Goal: Task Accomplishment & Management: Use online tool/utility

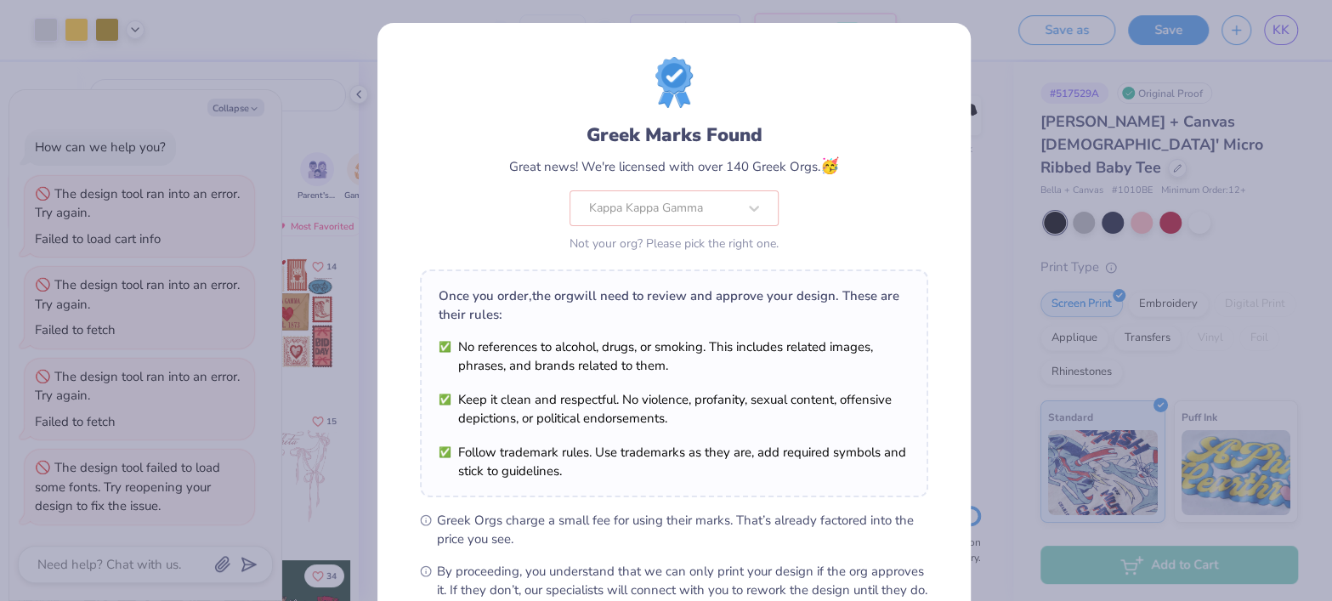
scroll to position [192, 0]
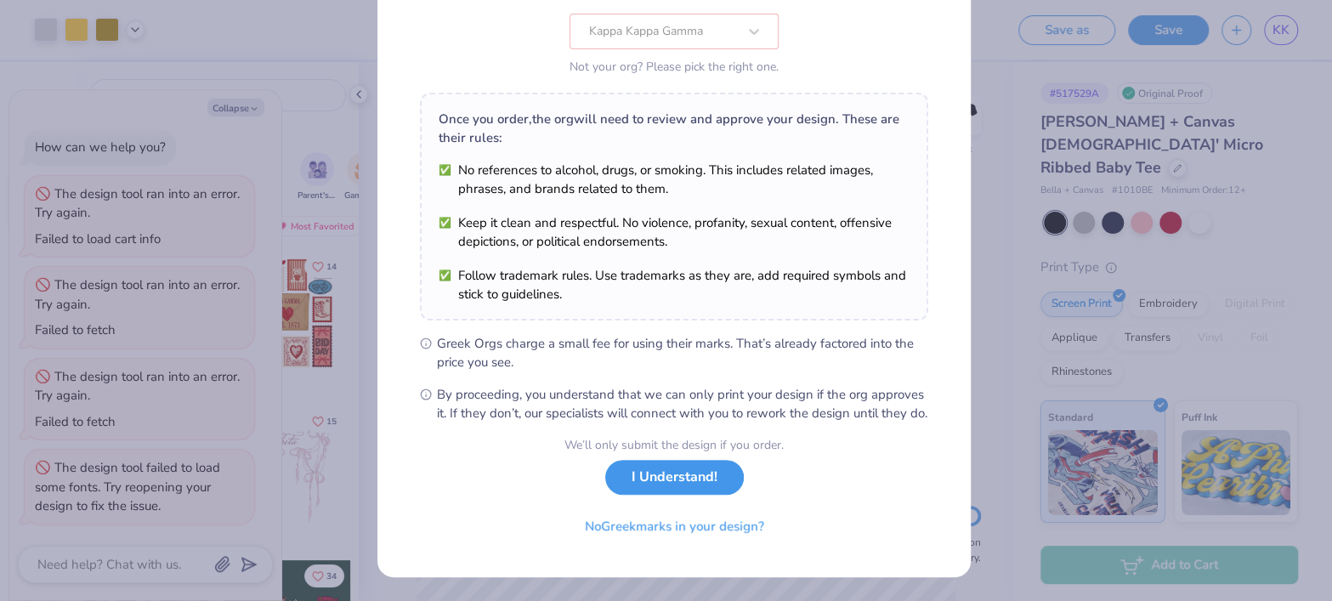
click at [656, 480] on button "I Understand!" at bounding box center [674, 477] width 139 height 35
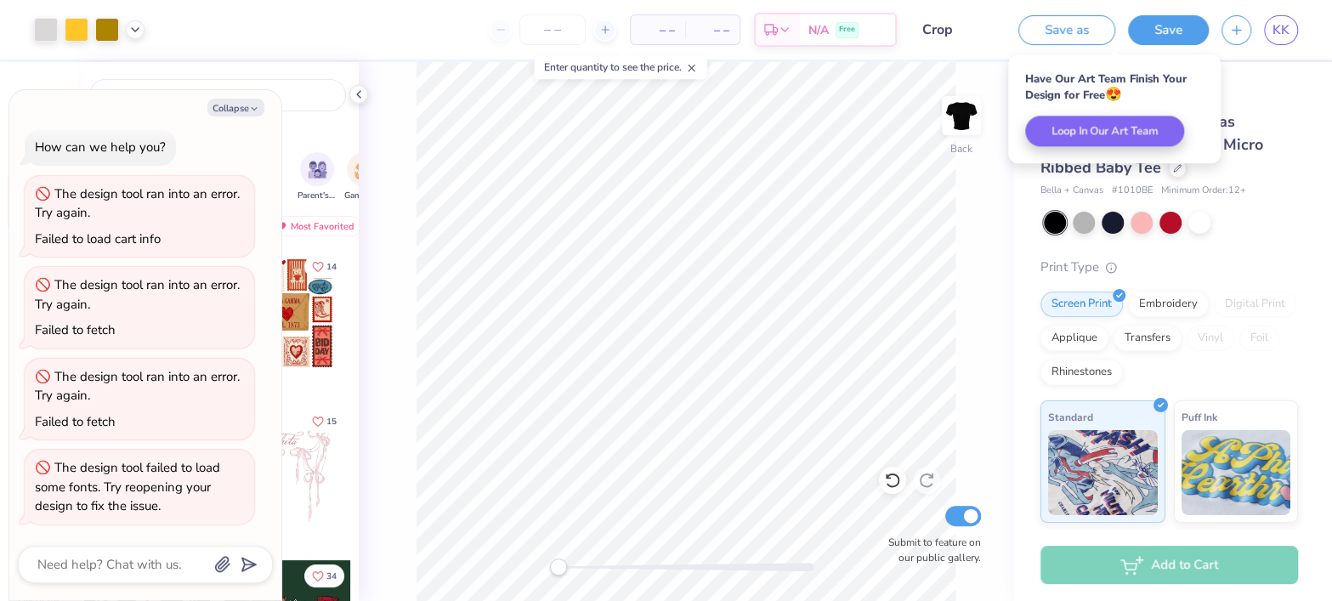
scroll to position [0, 0]
type textarea "x"
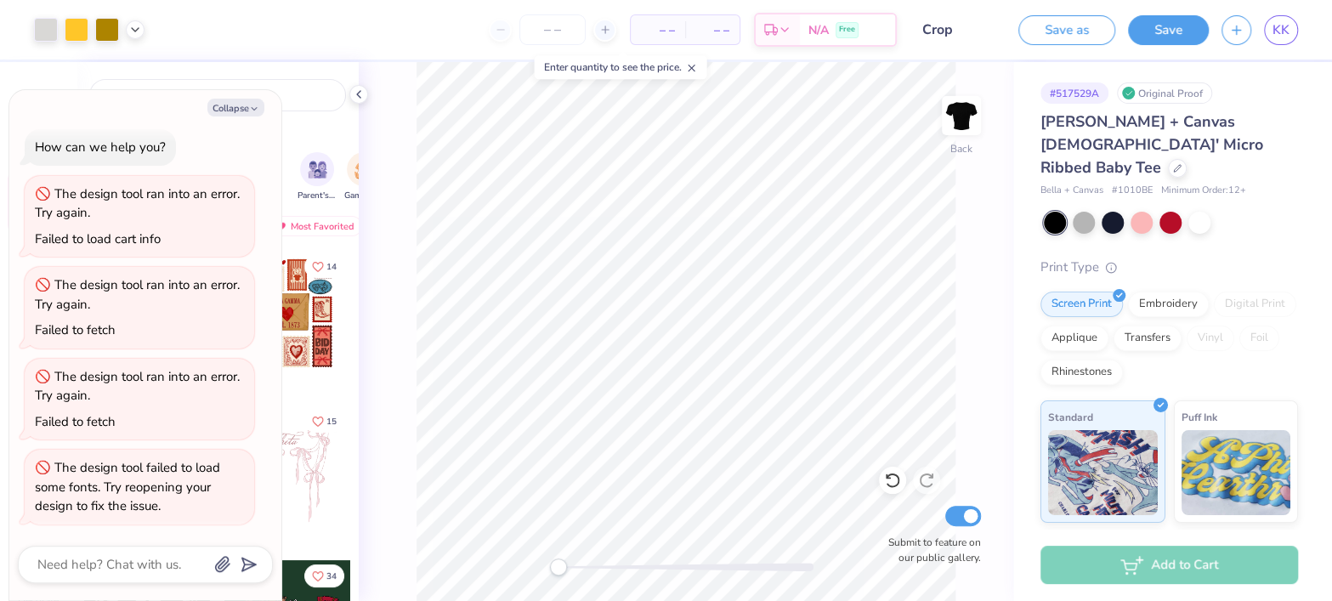
click at [956, 390] on div "Back Submit to feature on our public gallery." at bounding box center [686, 331] width 654 height 539
click at [1276, 19] on link "KK" at bounding box center [1281, 30] width 34 height 30
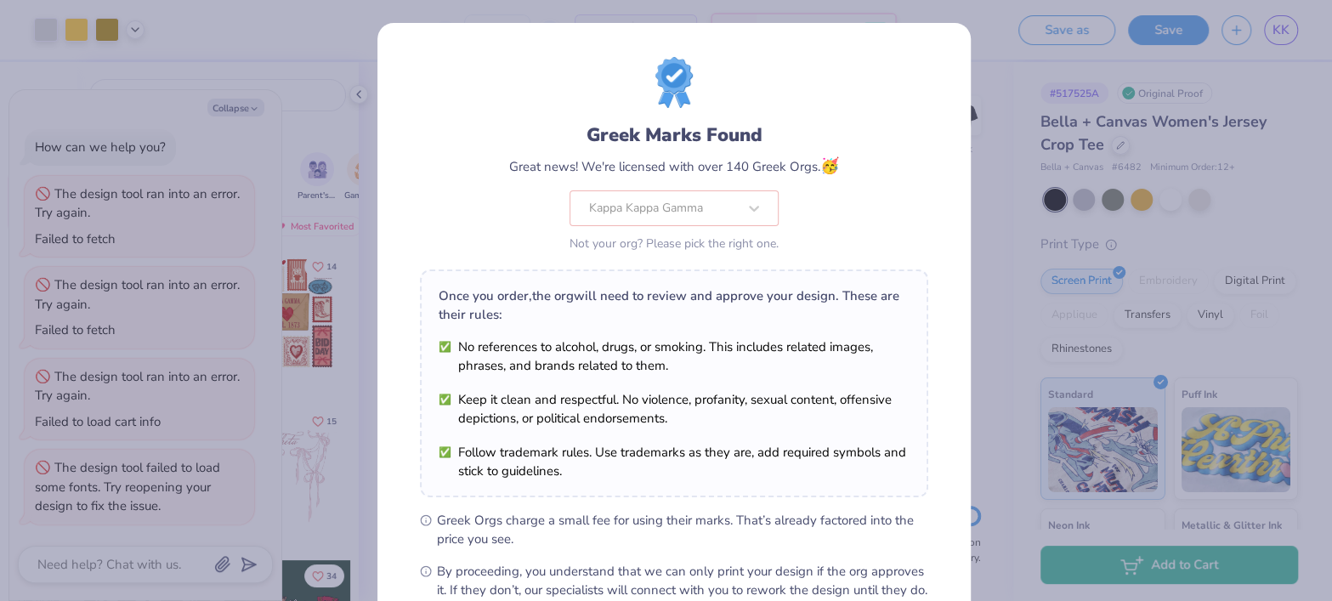
scroll to position [192, 0]
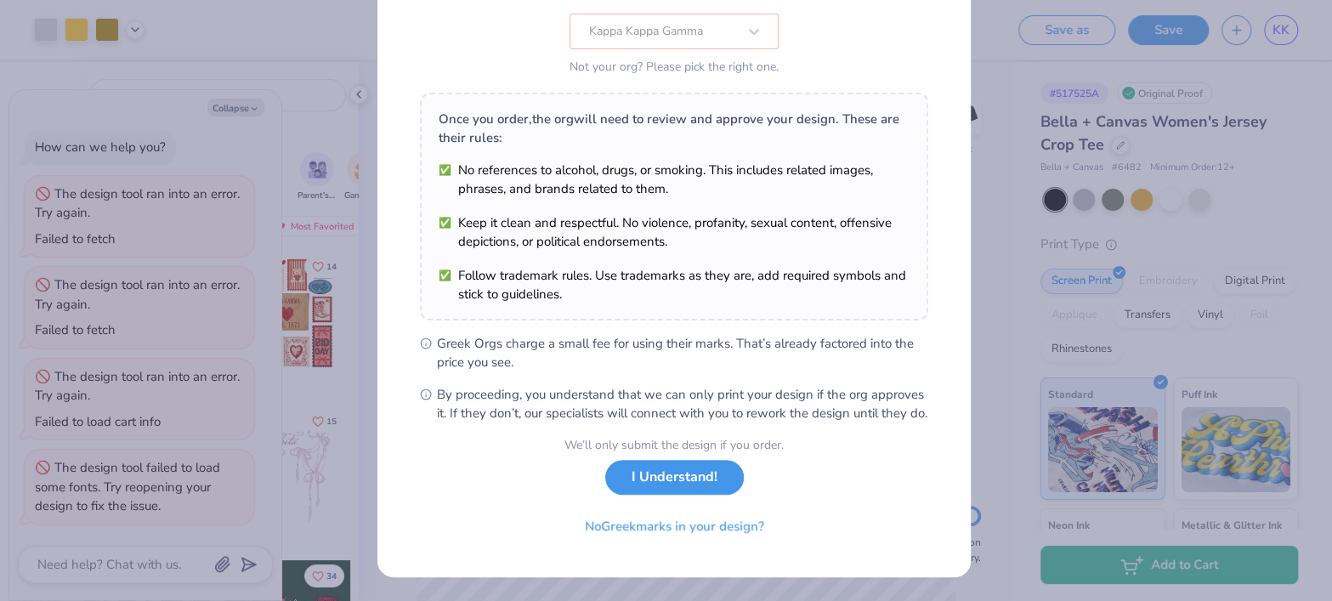
click at [649, 478] on button "I Understand!" at bounding box center [674, 477] width 139 height 35
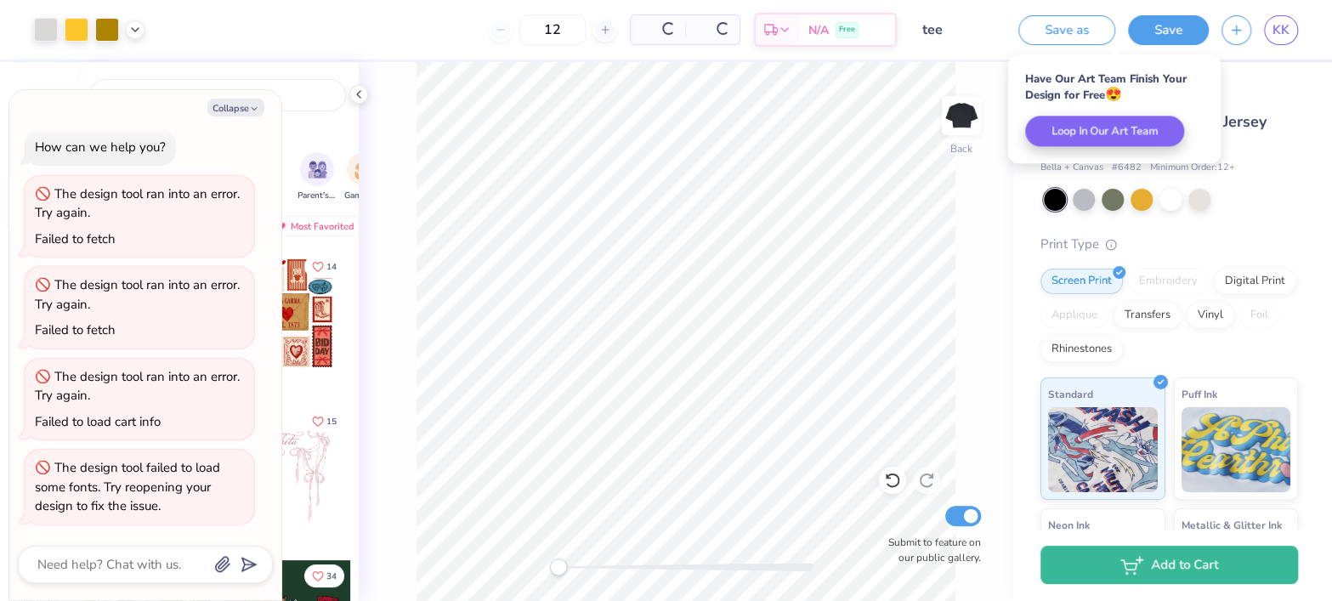
scroll to position [0, 0]
type textarea "x"
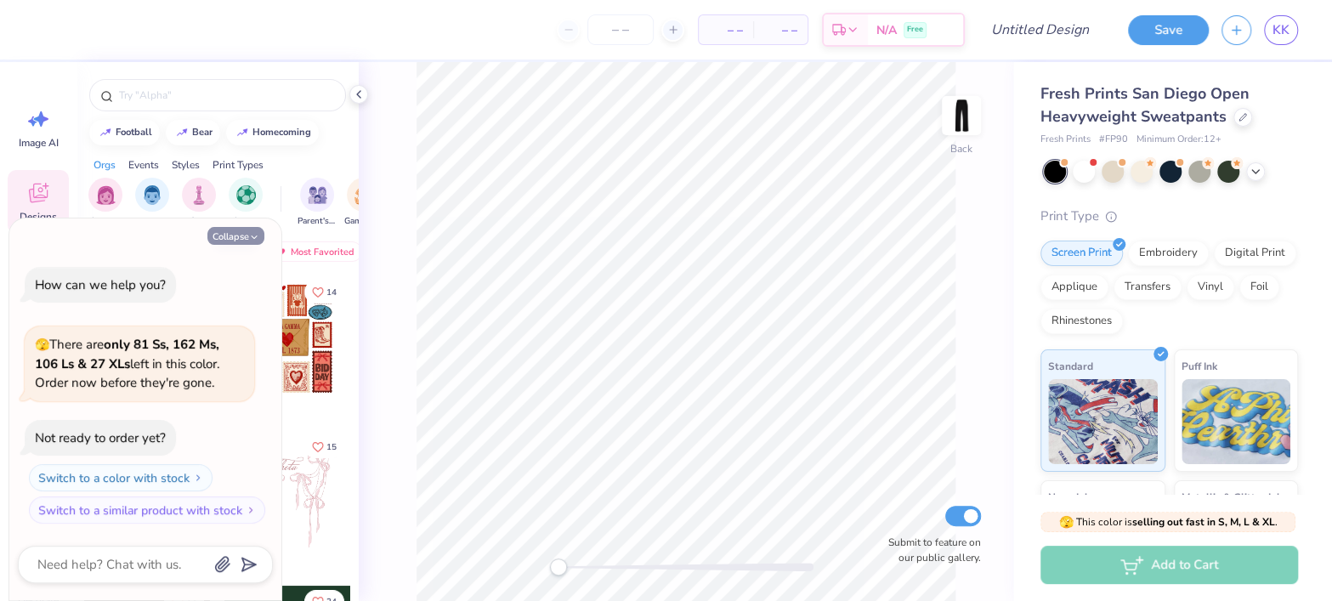
click at [254, 240] on icon "button" at bounding box center [254, 237] width 10 height 10
type textarea "x"
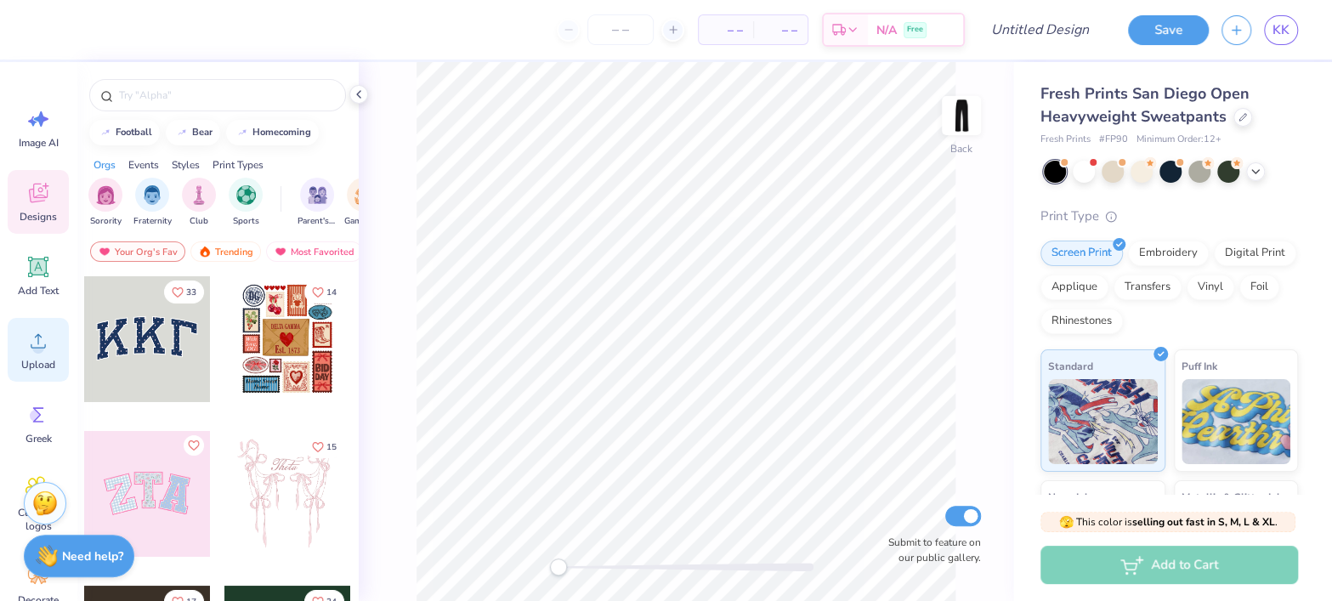
click at [32, 350] on icon at bounding box center [37, 340] width 25 height 25
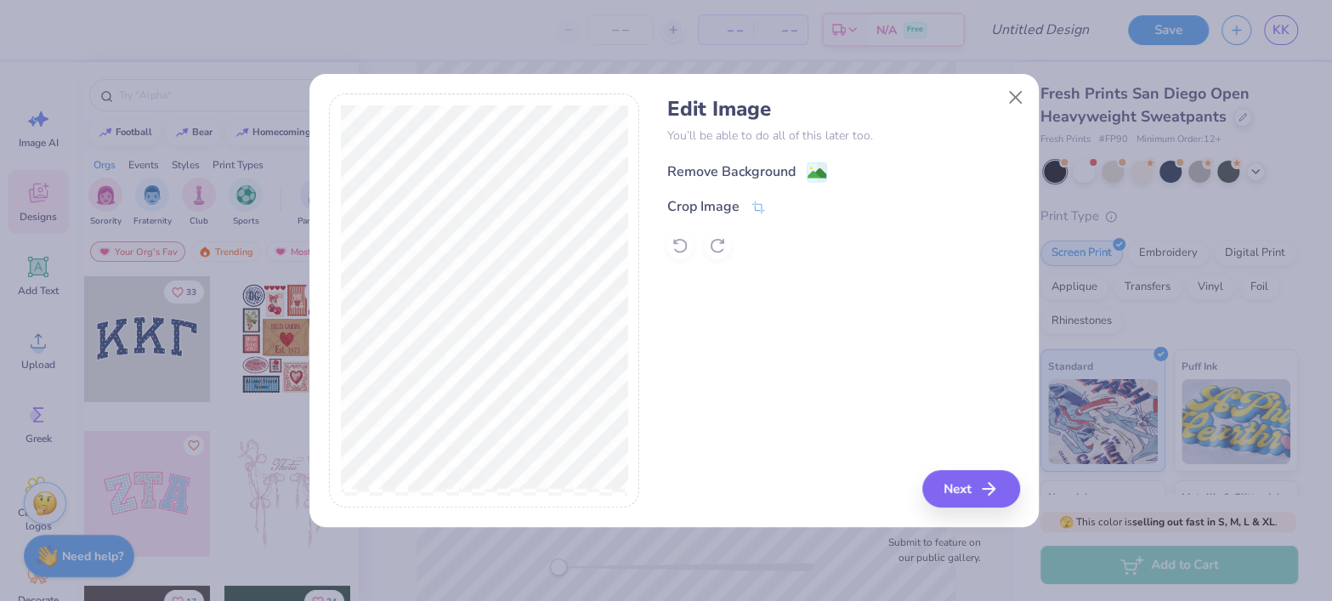
click at [723, 168] on div "Remove Background" at bounding box center [730, 171] width 128 height 20
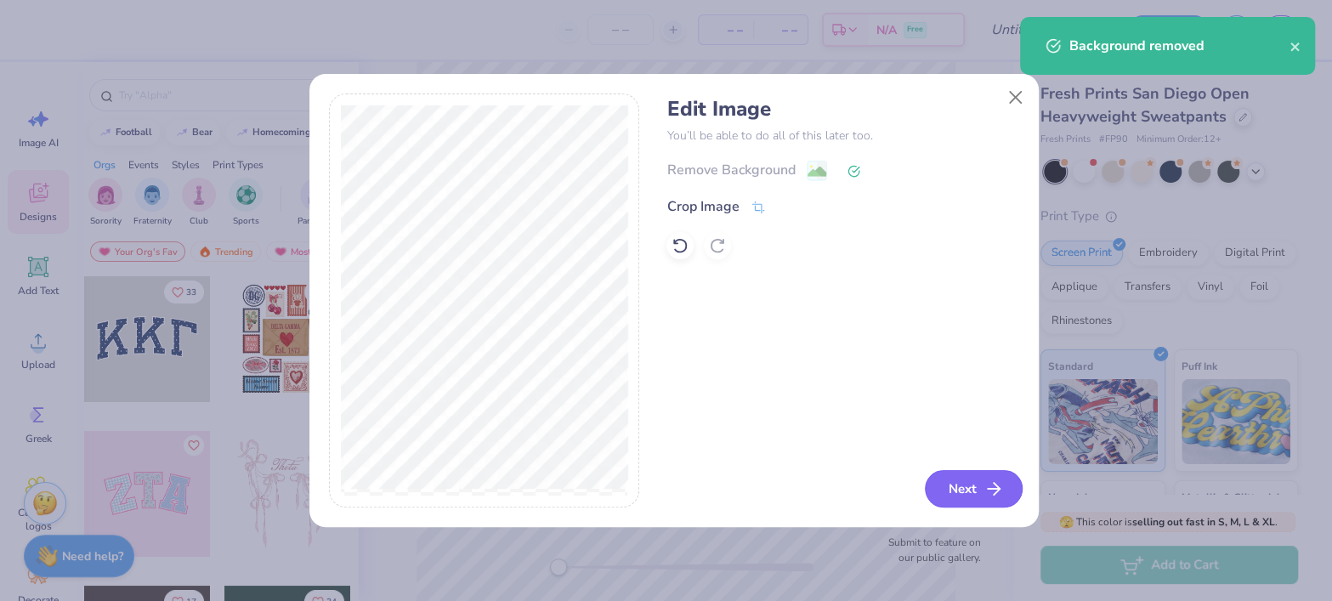
click at [950, 486] on button "Next" at bounding box center [974, 488] width 98 height 37
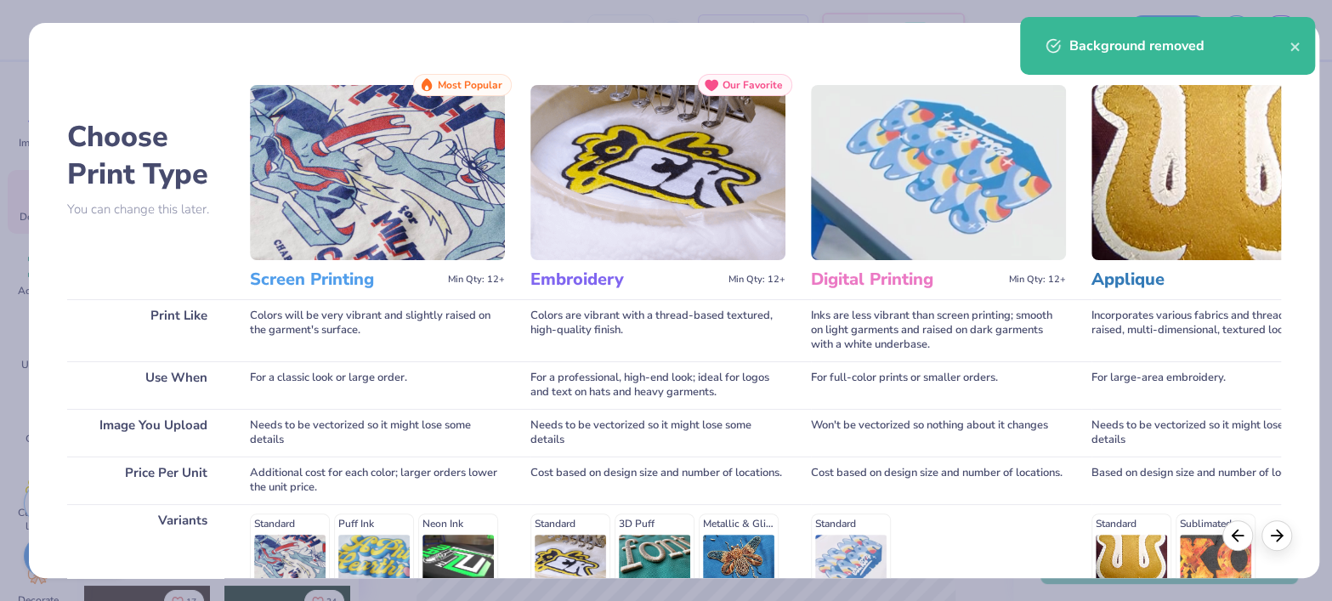
scroll to position [245, 0]
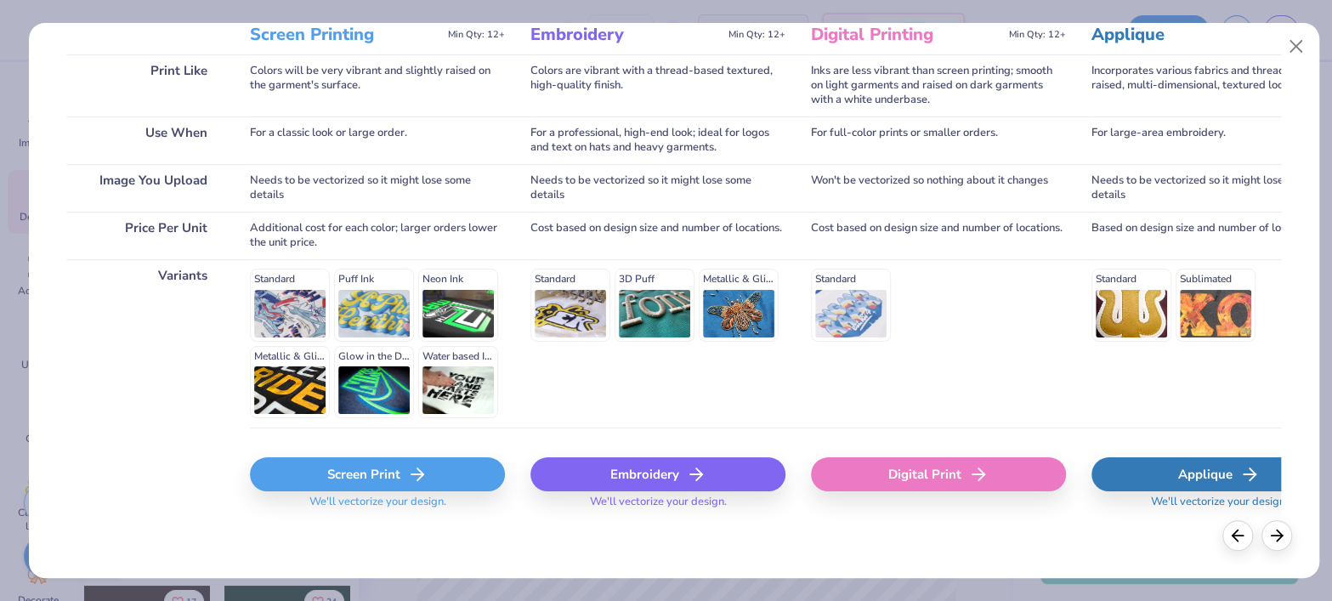
click at [360, 473] on div "Screen Print" at bounding box center [377, 474] width 255 height 34
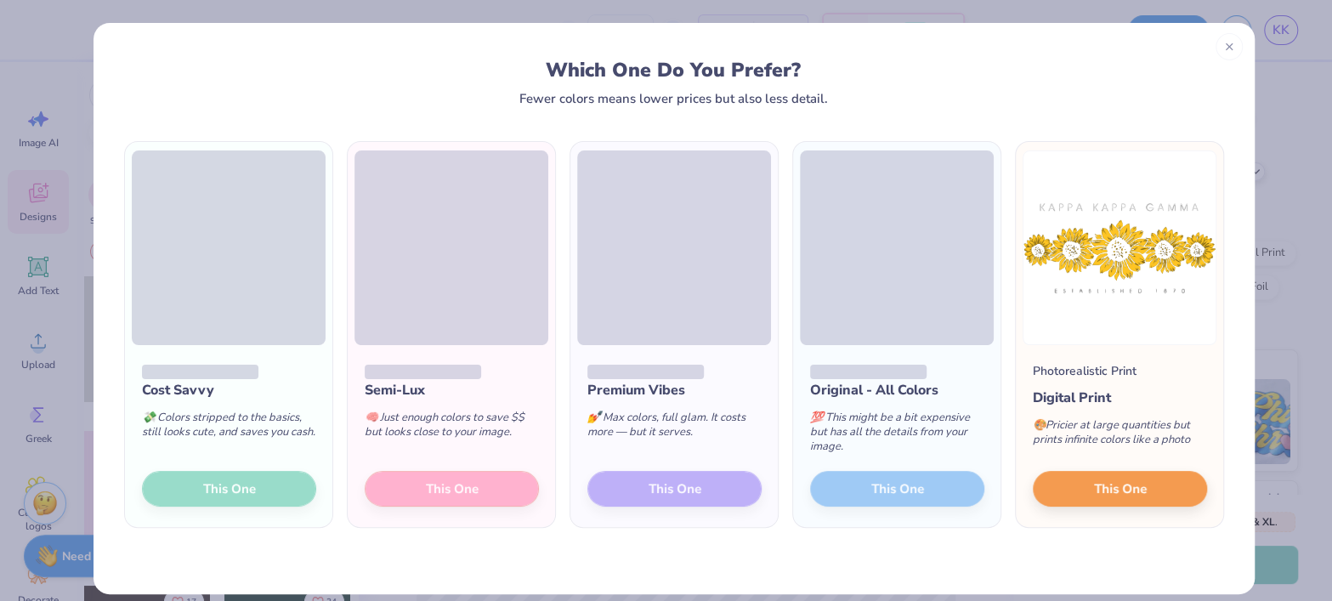
scroll to position [15, 0]
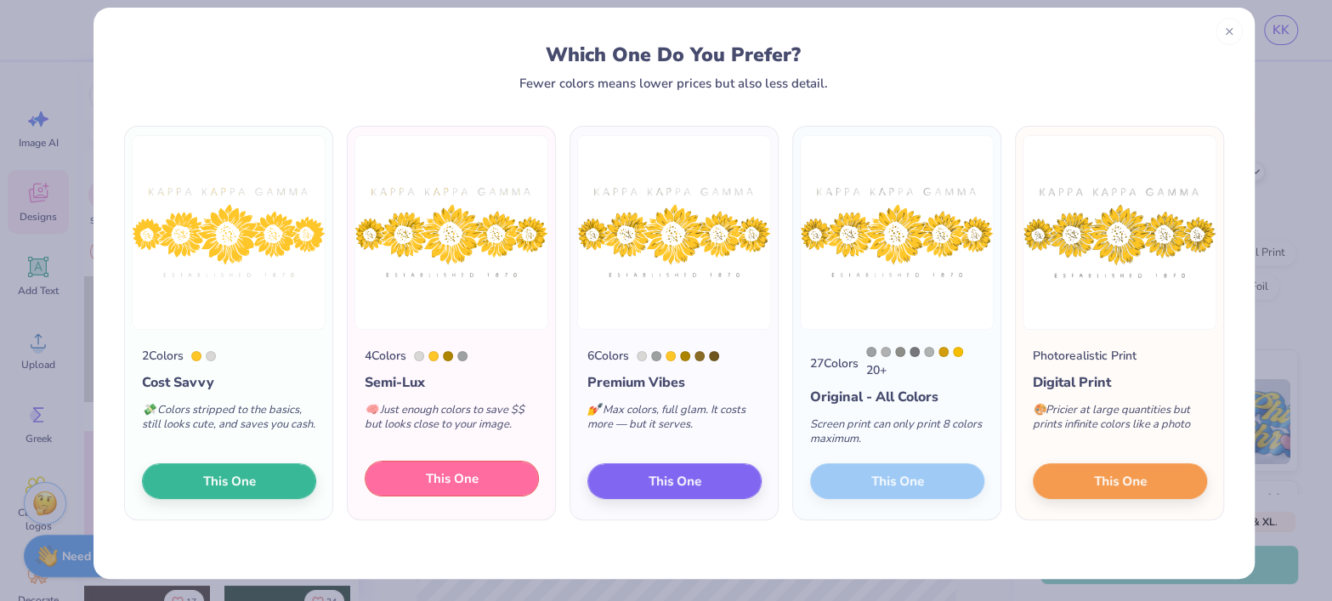
click at [426, 482] on span "This One" at bounding box center [452, 479] width 53 height 20
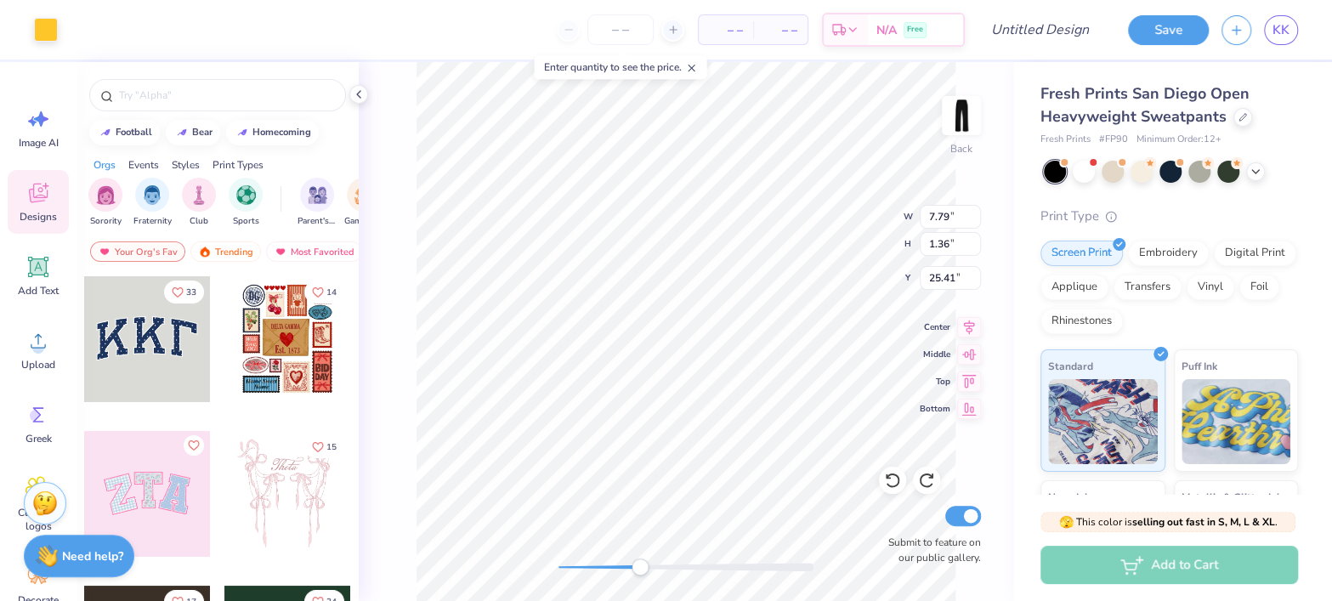
type input "8.92"
type input "4.84"
type input "24.48"
click at [836, 366] on div "Back Submit to feature on our public gallery." at bounding box center [686, 331] width 654 height 539
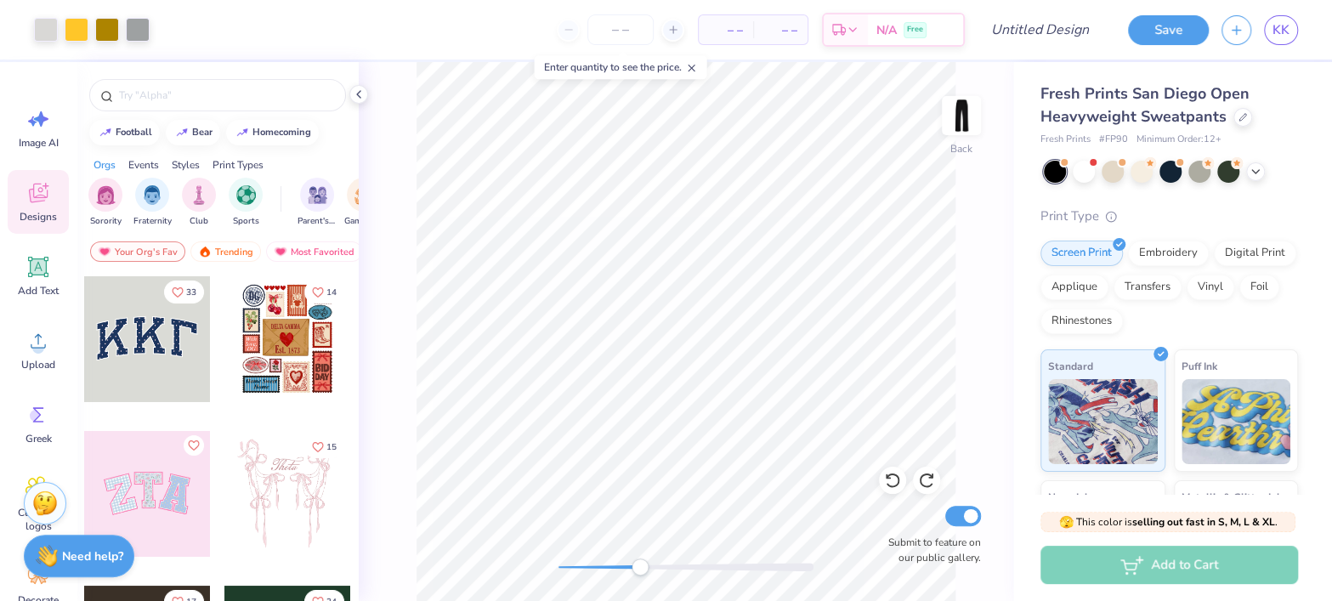
click at [410, 310] on div "Back Submit to feature on our public gallery." at bounding box center [686, 331] width 654 height 539
click at [934, 486] on icon at bounding box center [926, 480] width 17 height 17
click at [841, 450] on div "Back Submit to feature on our public gallery." at bounding box center [686, 331] width 654 height 539
drag, startPoint x: 405, startPoint y: 369, endPoint x: 379, endPoint y: 308, distance: 66.3
click at [379, 308] on div "Back Submit to feature on our public gallery." at bounding box center [686, 331] width 654 height 539
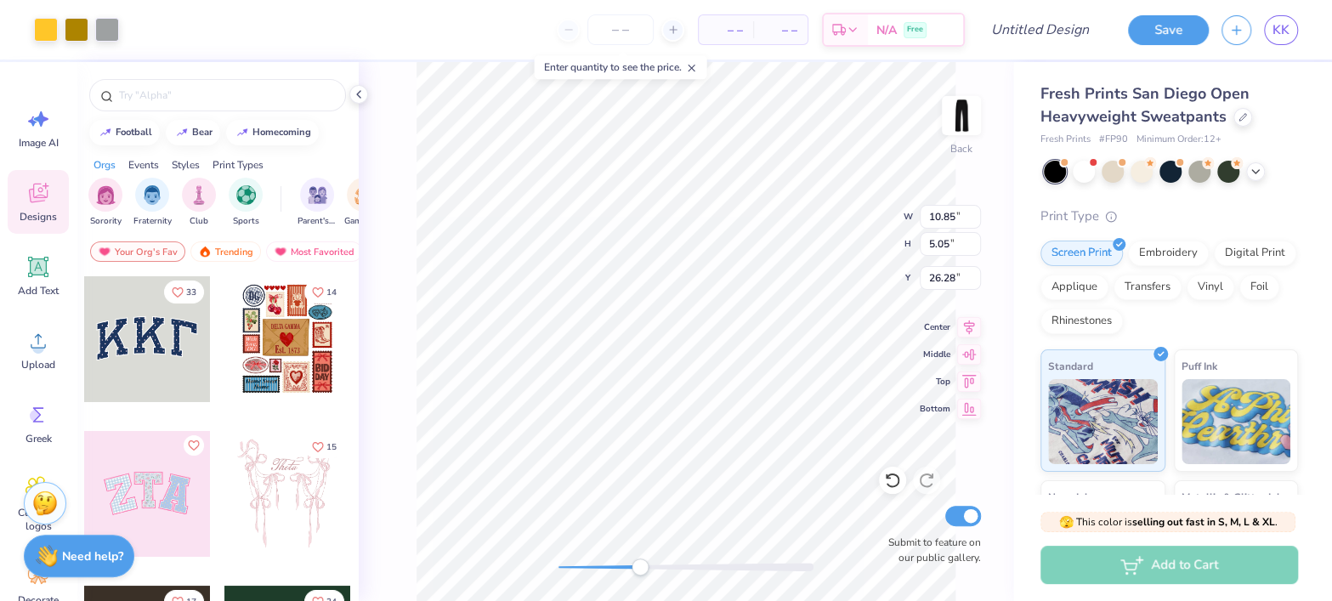
type input "26.28"
type input "0.68"
type input "0.28"
type input "28.74"
click at [778, 519] on div "Back Submit to feature on our public gallery." at bounding box center [686, 331] width 654 height 539
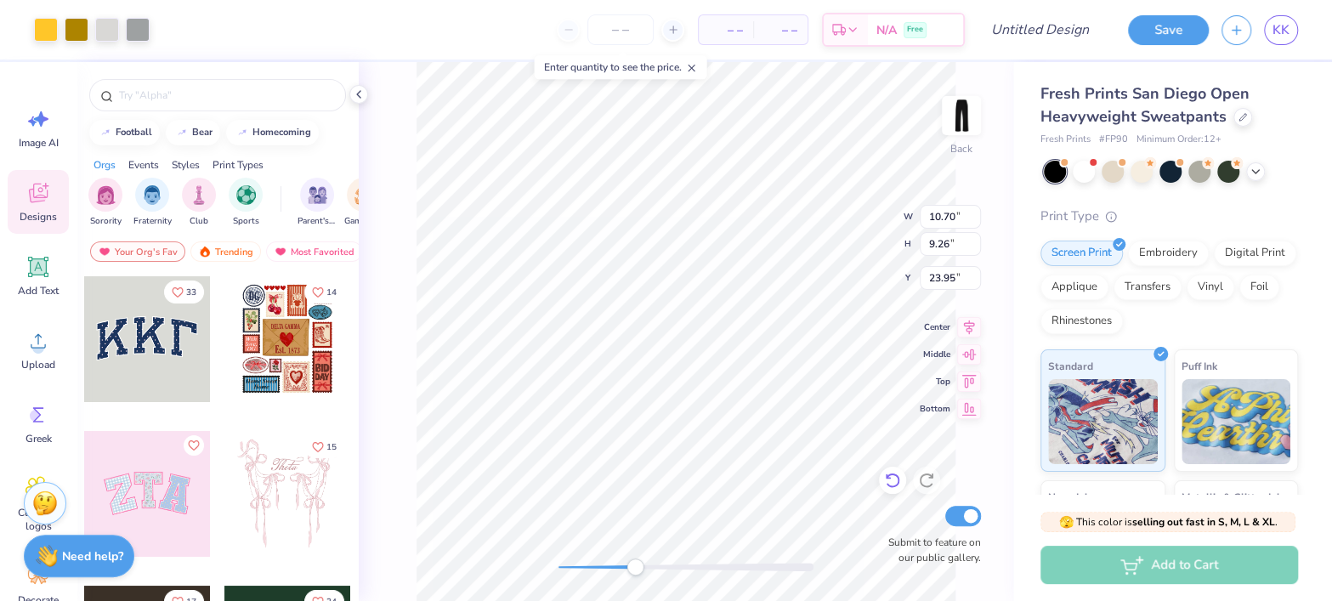
type input "10.70"
type input "9.26"
type input "23.95"
type input "10.04"
type input "9.48"
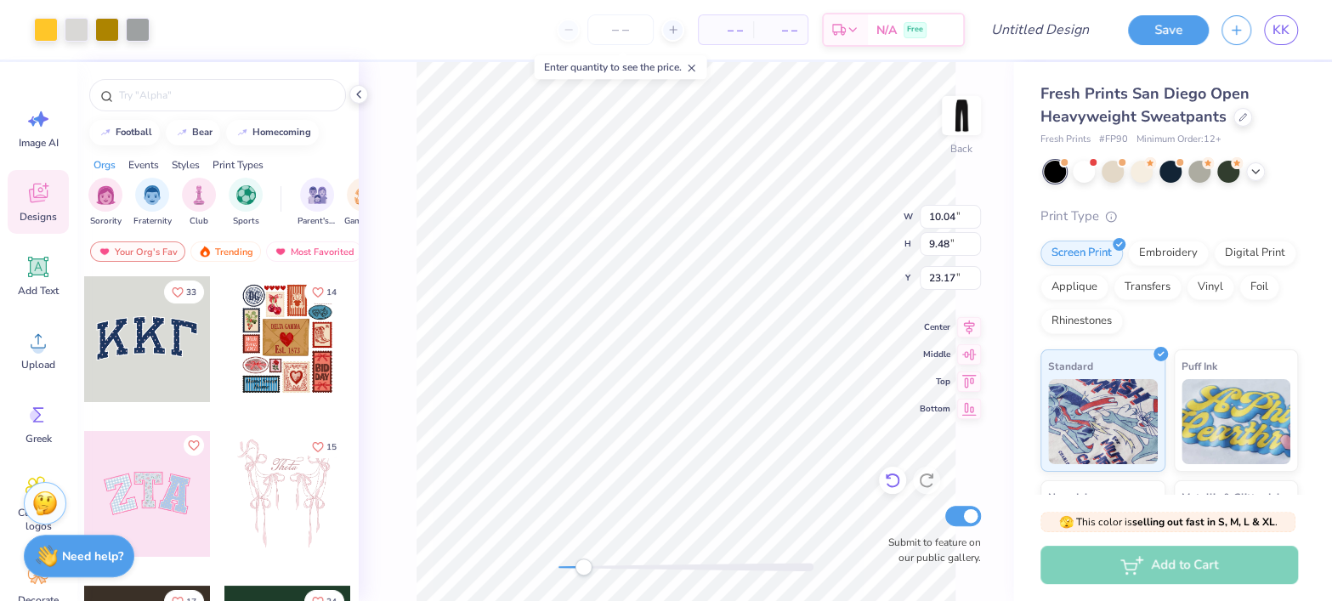
type input "23.17"
type input "10.65"
type input "5.91"
type input "24.70"
type input "10.21"
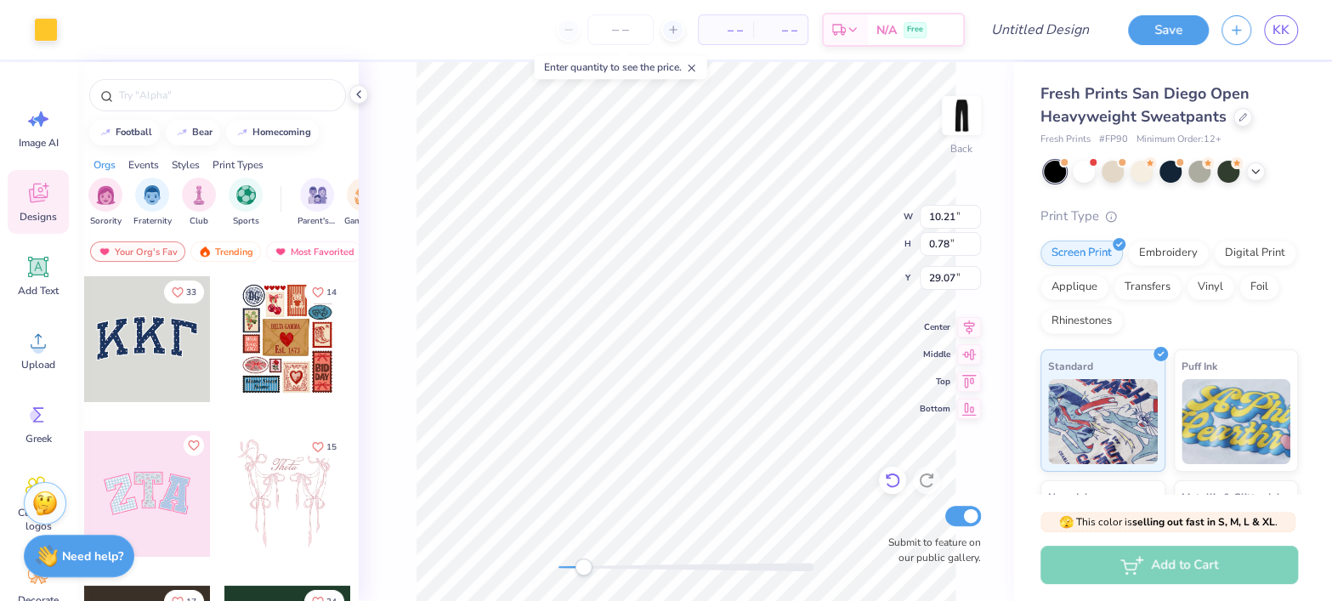
type input "0.78"
type input "29.07"
type input "7.79"
type input "1.36"
type input "27.21"
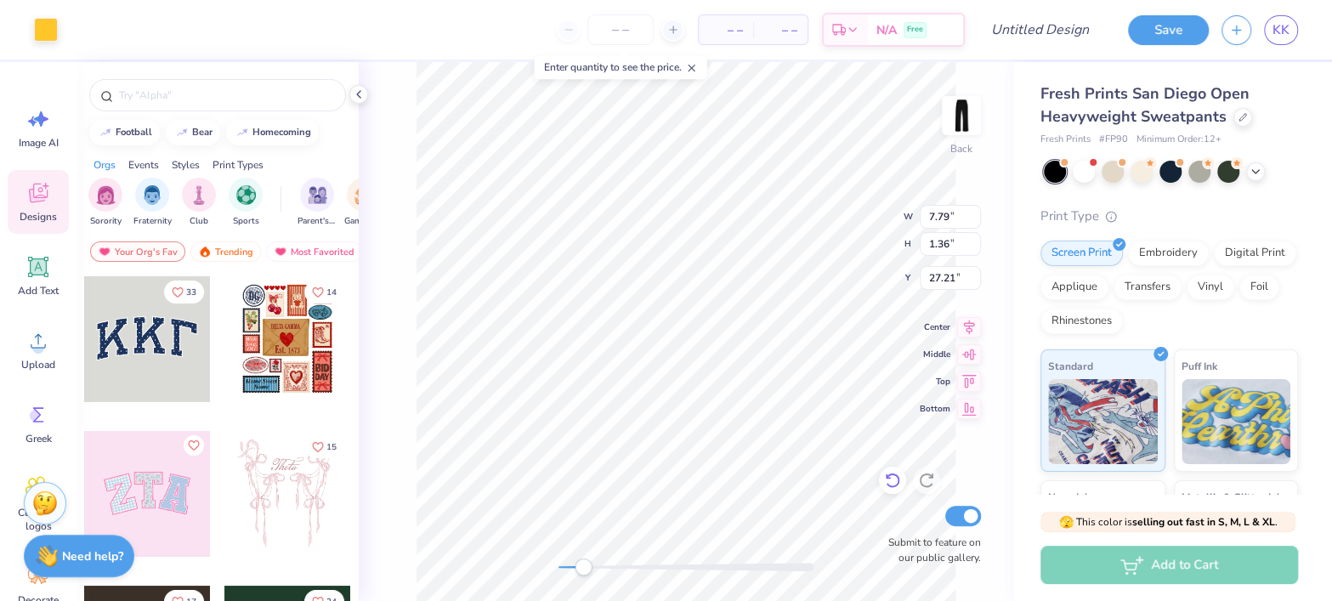
type input "7.01"
type input "0.37"
type input "28.63"
type input "8.33"
type input "0.93"
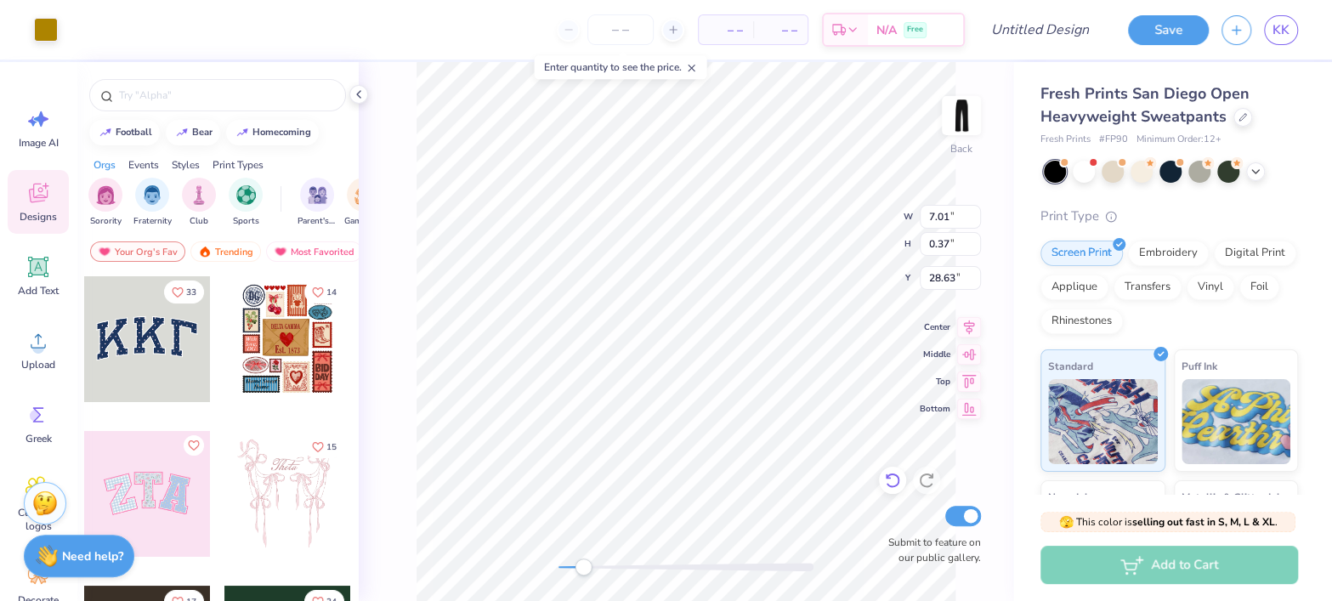
type input "29.29"
type input "8.29"
type input "1.89"
type input "29.44"
type input "4.63"
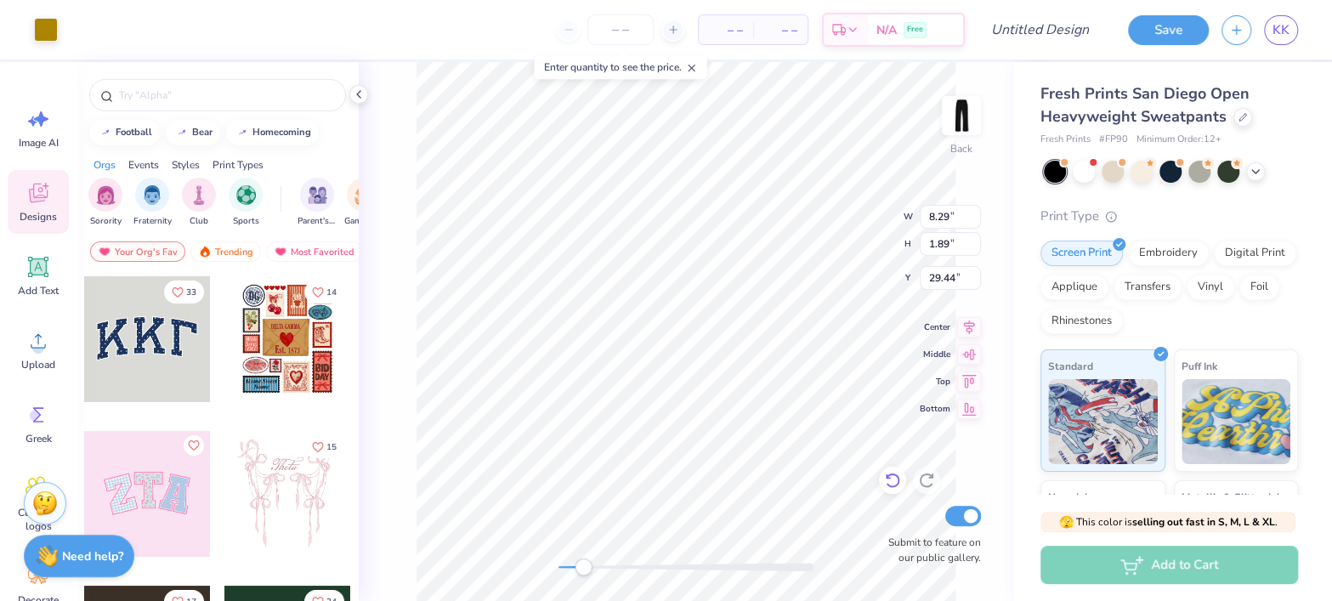
type input "0.43"
type input "28.31"
type input "5.33"
type input "0.84"
type input "29.39"
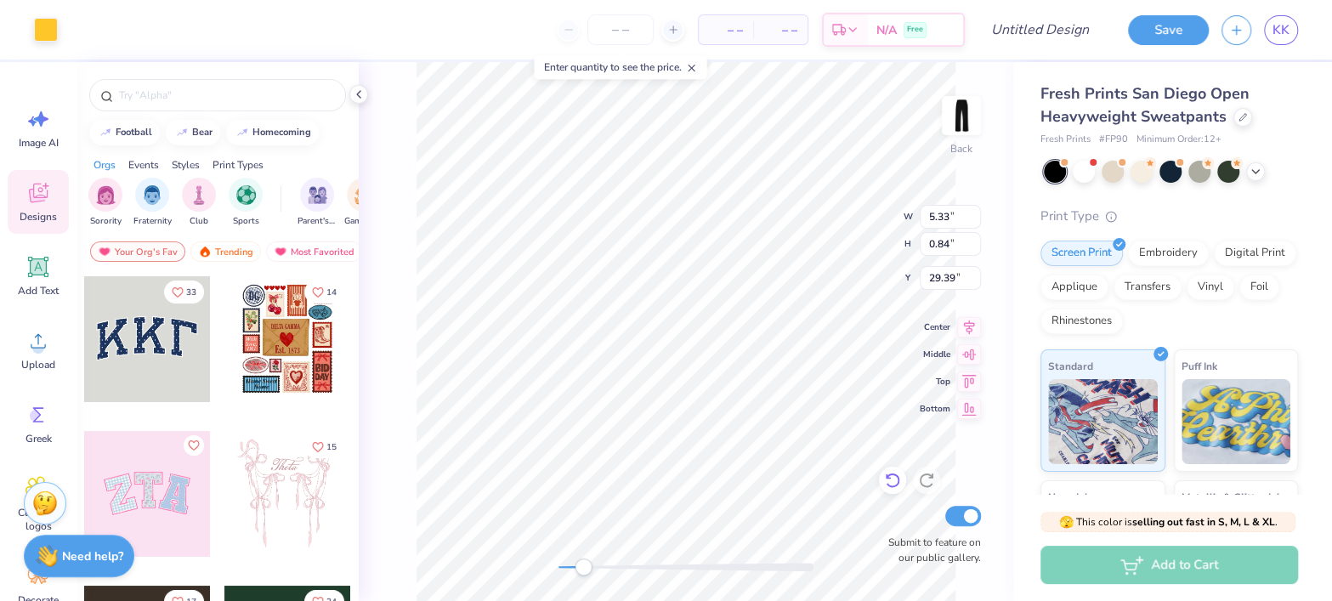
type input "4.13"
type input "3.17"
type input "26.31"
type input "10.05"
type input "0.97"
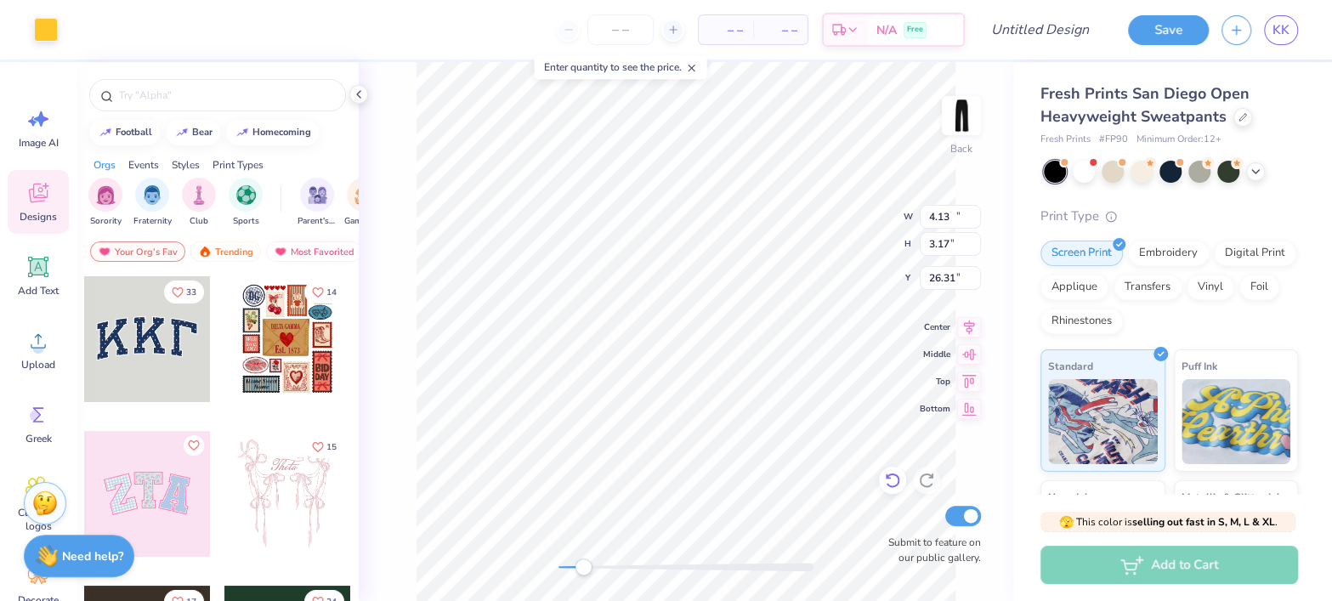
type input "27.65"
type input "9.04"
type input "0.11"
type input "29.05"
type input "9.09"
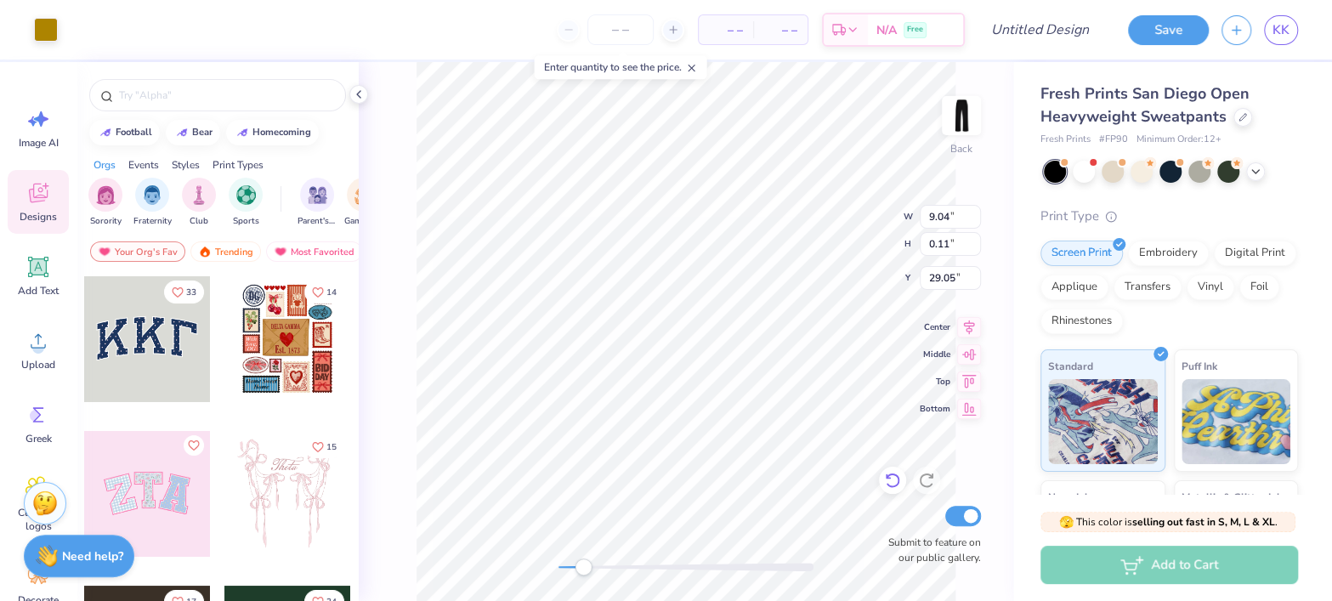
type input "0.69"
type input "28.98"
type input "3.98"
type input "1.15"
type input "28.41"
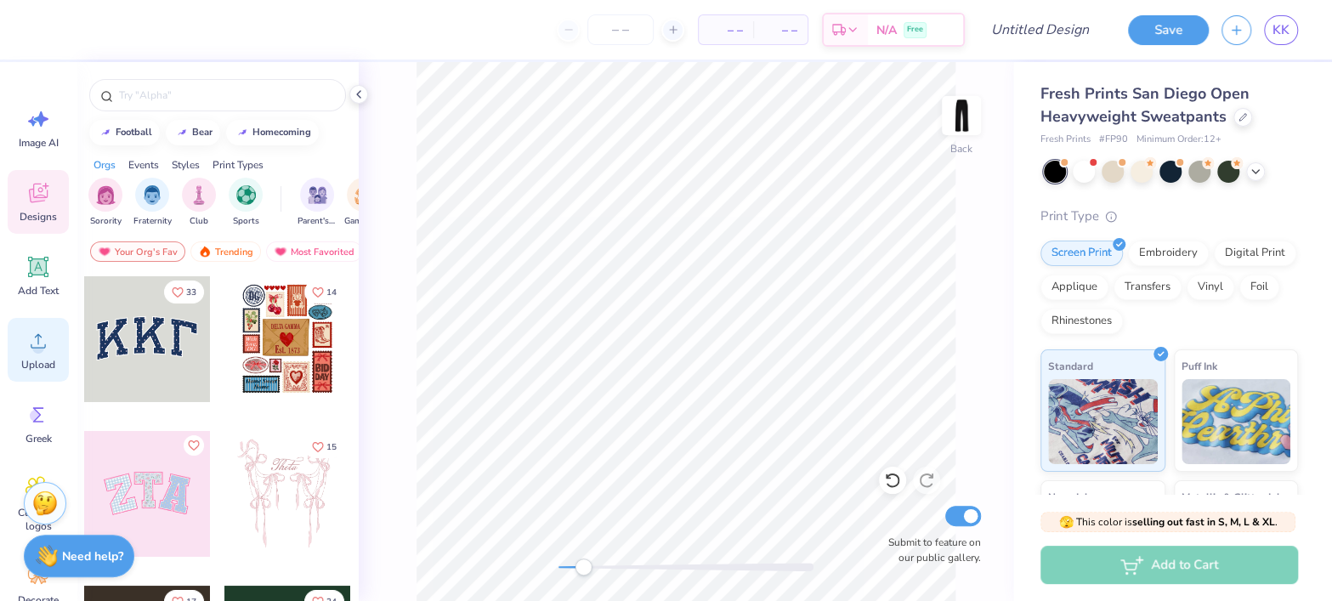
click at [43, 337] on icon at bounding box center [37, 340] width 25 height 25
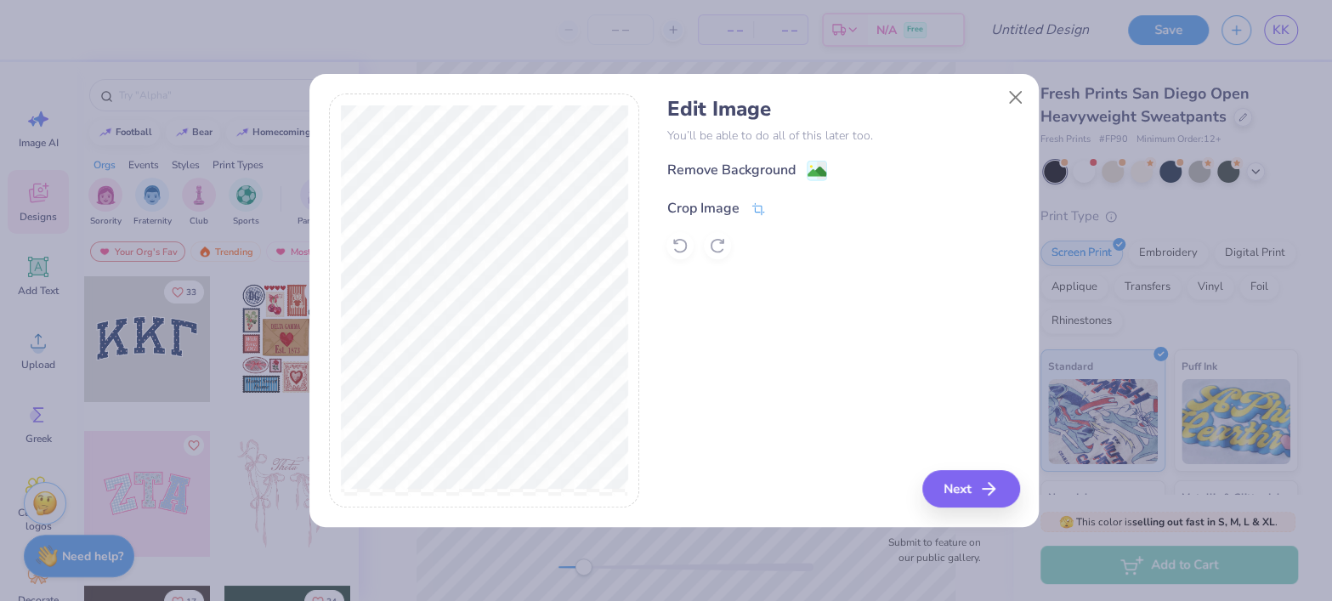
click at [713, 211] on div "Crop Image" at bounding box center [702, 208] width 72 height 20
click at [782, 204] on icon at bounding box center [787, 206] width 10 height 10
click at [716, 174] on div "Remove Background" at bounding box center [730, 171] width 128 height 20
click at [956, 501] on button "Next" at bounding box center [974, 488] width 98 height 37
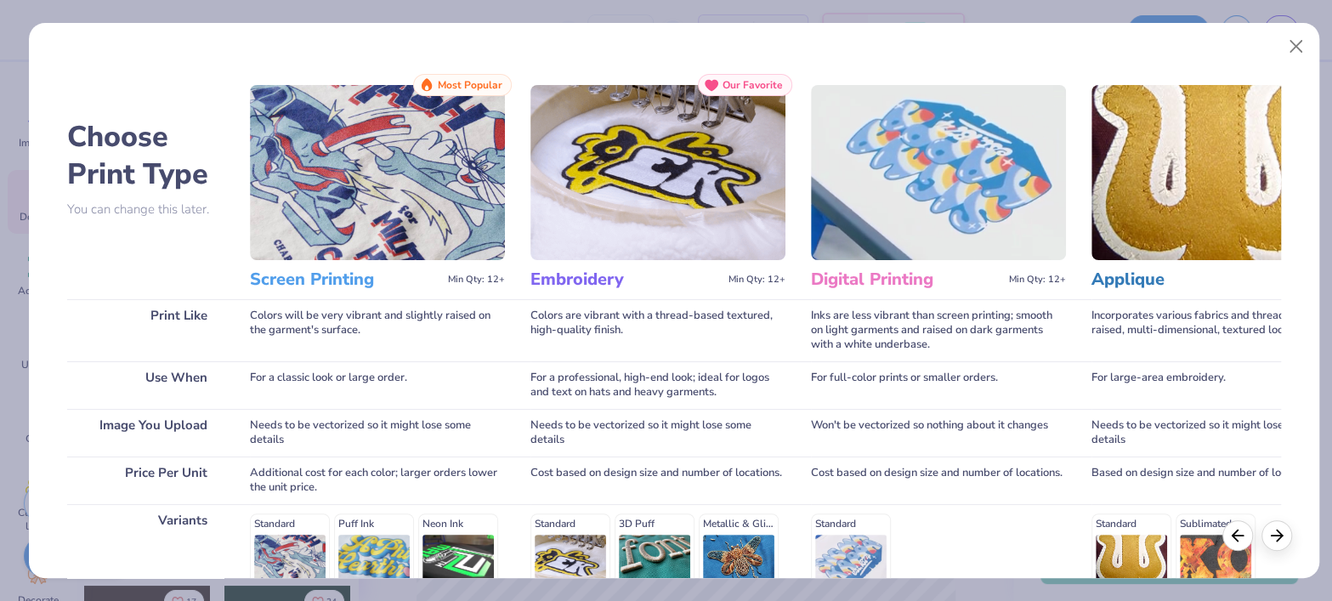
scroll to position [245, 0]
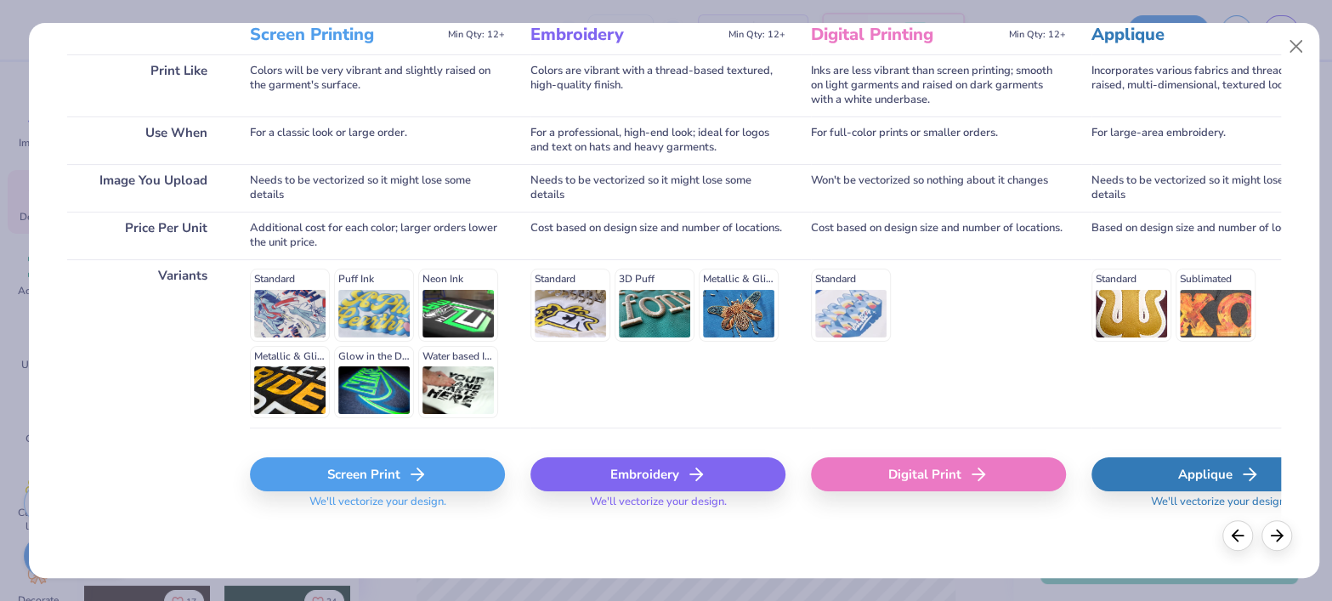
click at [410, 458] on div "Screen Print" at bounding box center [377, 474] width 255 height 34
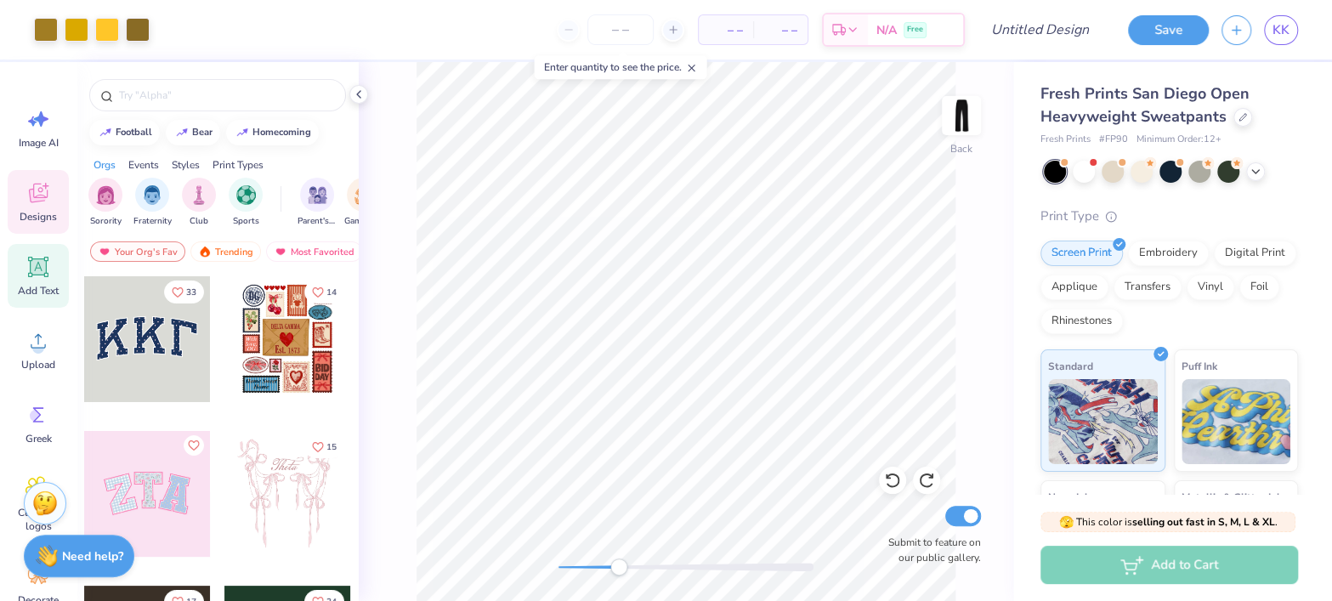
click at [42, 261] on icon at bounding box center [39, 267] width 16 height 16
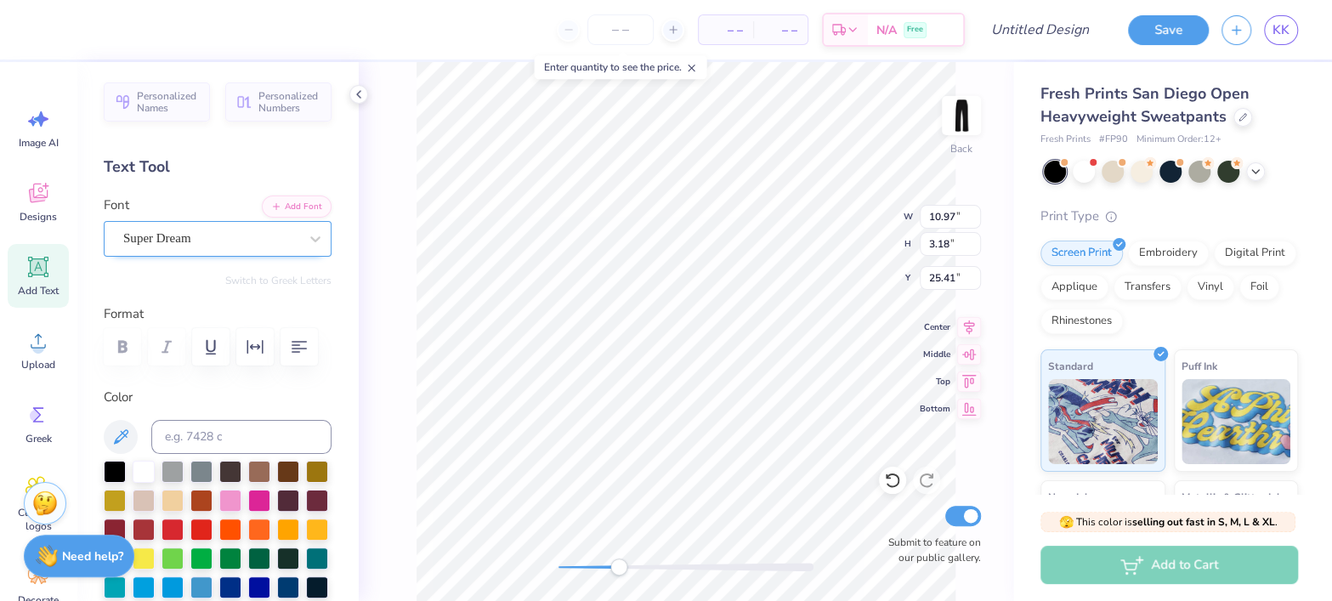
click at [202, 248] on div at bounding box center [210, 238] width 175 height 23
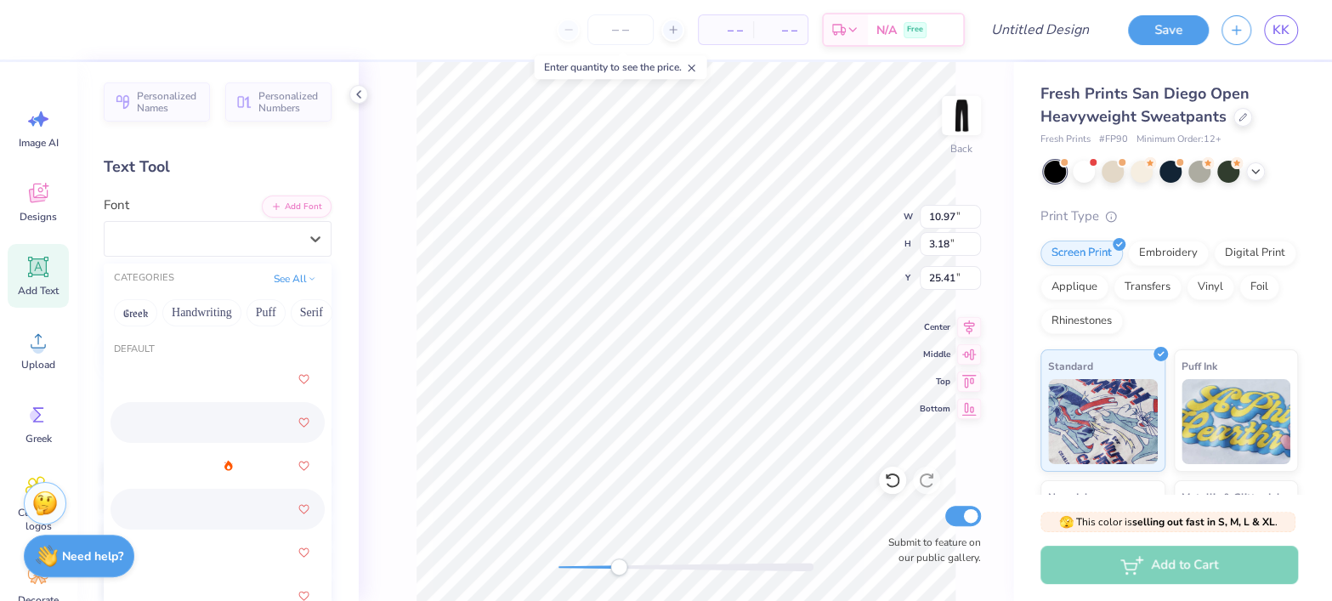
scroll to position [74, 0]
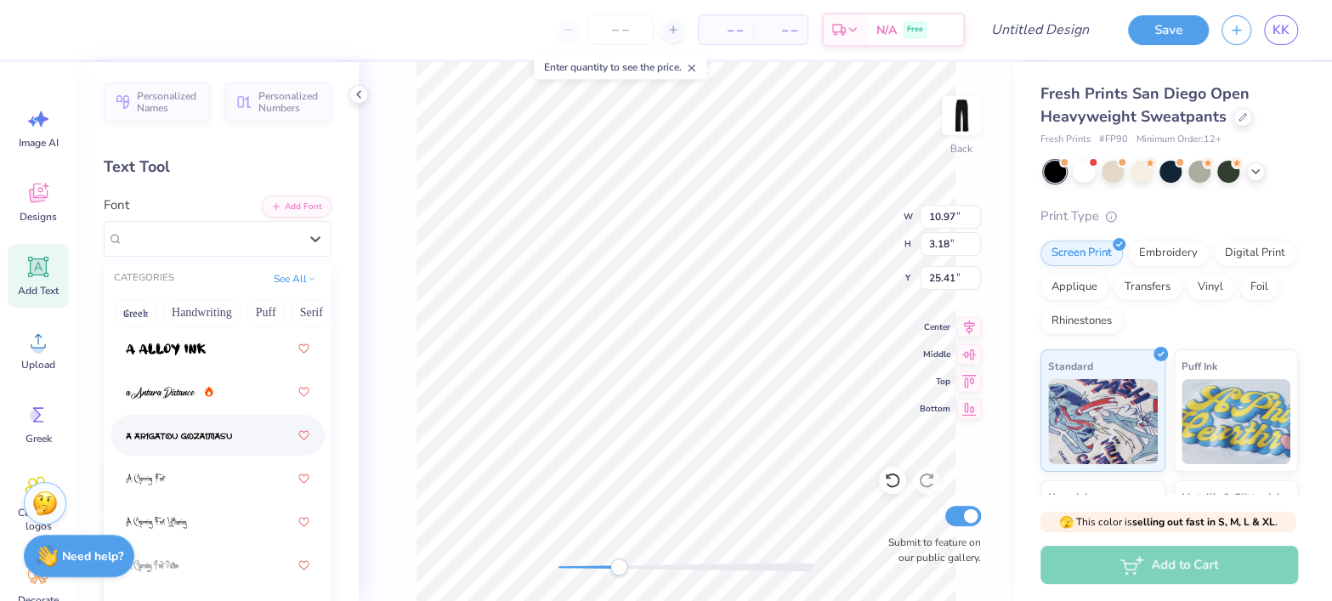
click at [190, 443] on span at bounding box center [179, 436] width 106 height 18
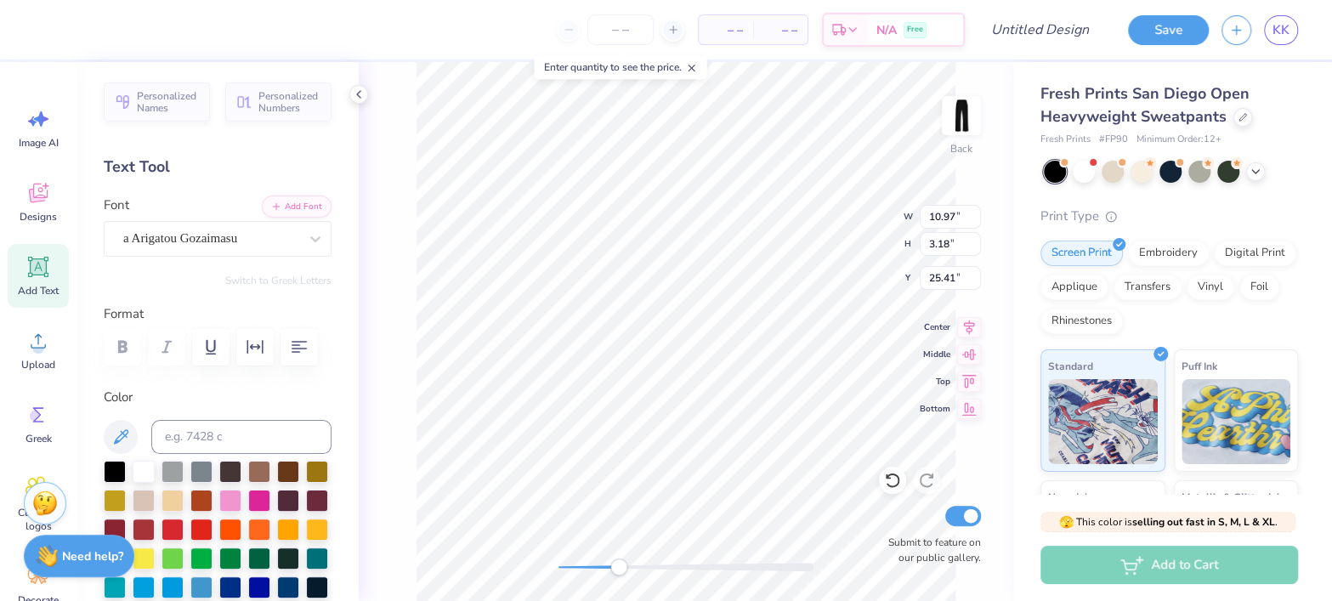
scroll to position [17, 8]
type textarea "Kappa Kappa Gamma"
click at [263, 243] on div "a Arigatou Gozaimasu" at bounding box center [211, 238] width 178 height 26
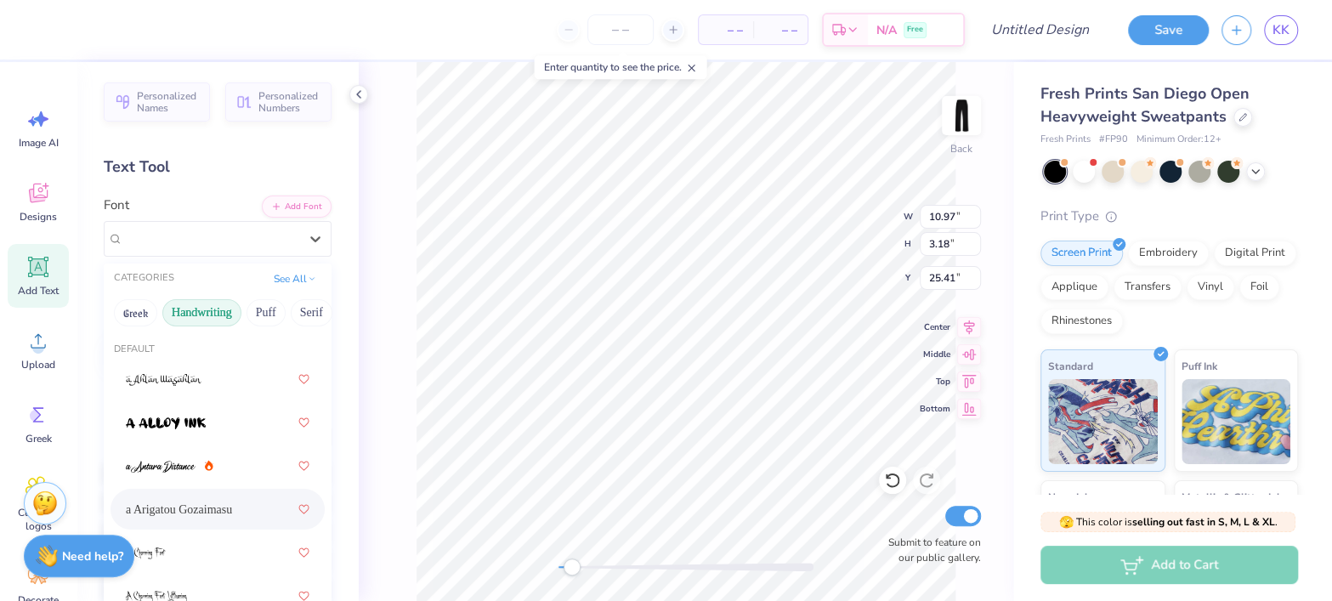
click at [217, 315] on button "Handwriting" at bounding box center [201, 312] width 79 height 27
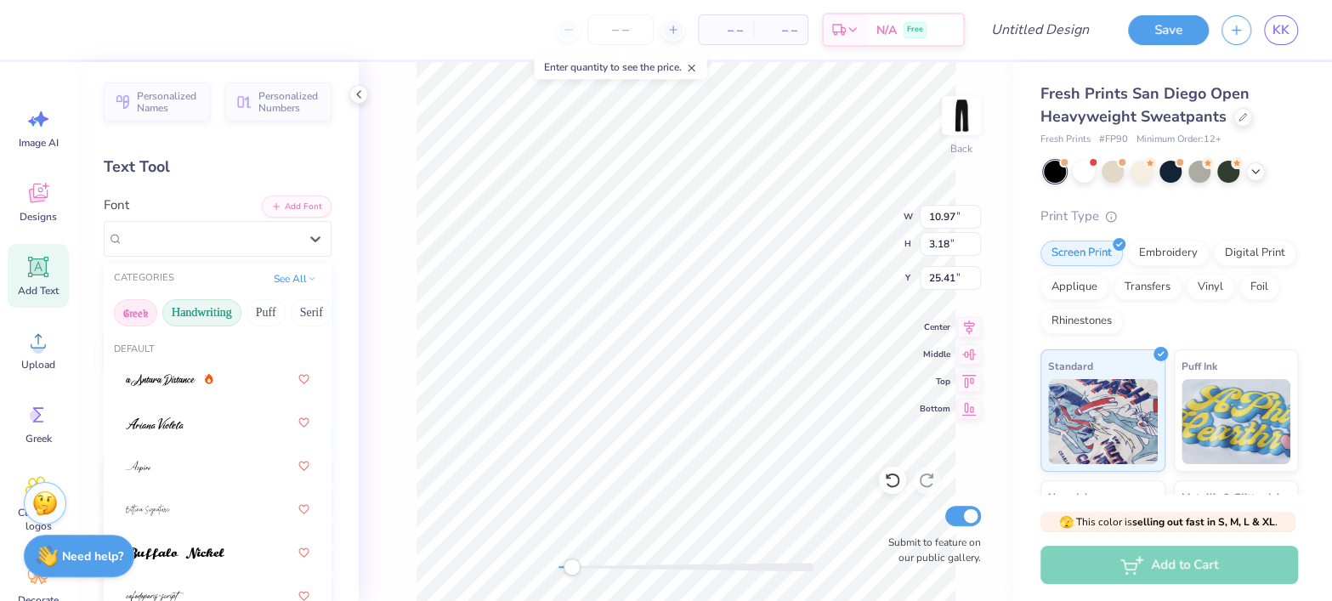
click at [135, 312] on button "Greek" at bounding box center [135, 312] width 43 height 27
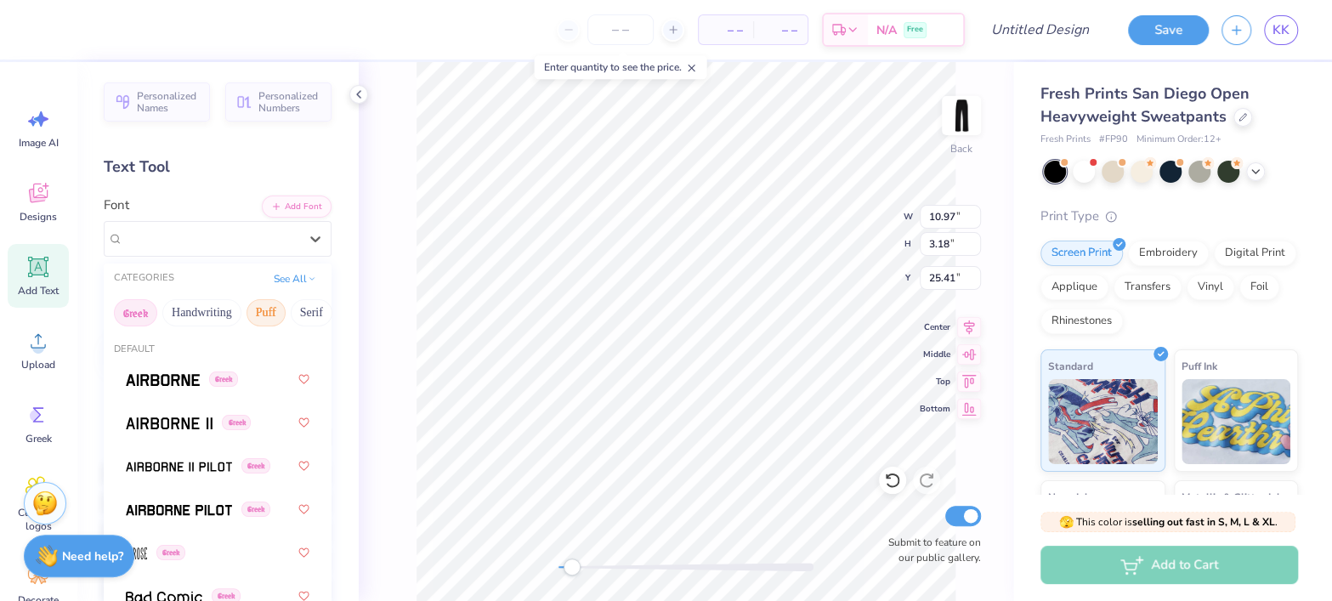
click at [271, 312] on button "Puff" at bounding box center [265, 312] width 39 height 27
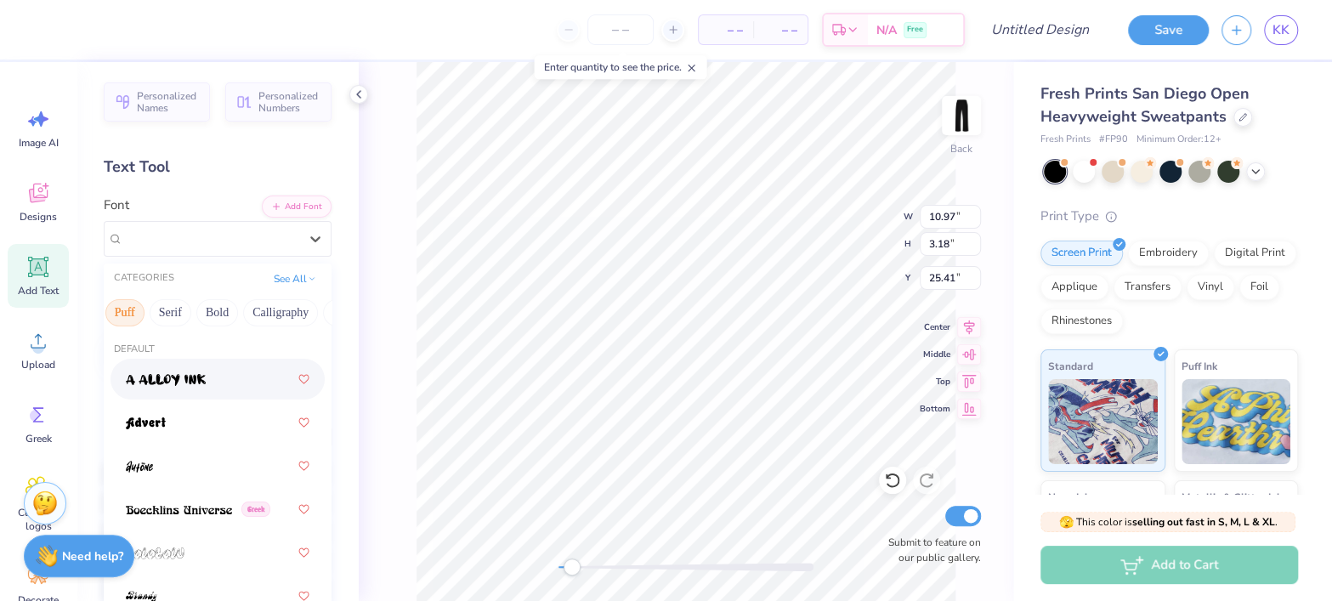
scroll to position [0, 148]
click at [161, 308] on button "Serif" at bounding box center [164, 312] width 42 height 27
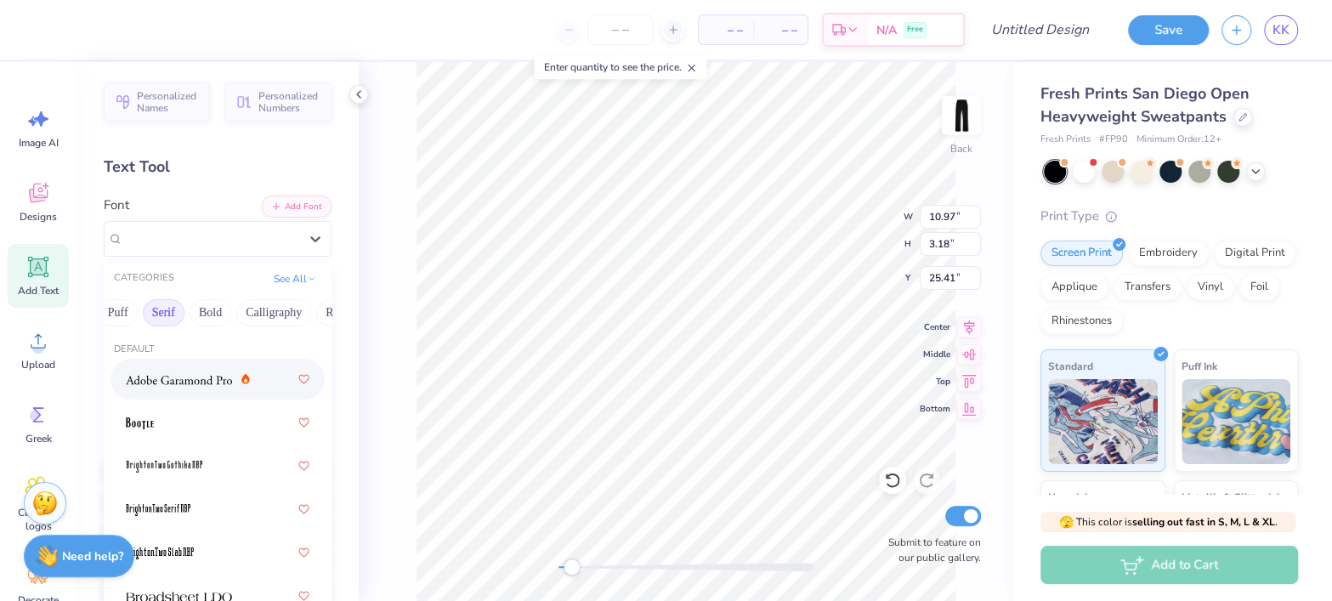
click at [166, 365] on div at bounding box center [218, 379] width 184 height 31
click at [212, 234] on div "Adobe Garamond Pro" at bounding box center [211, 238] width 178 height 26
click at [201, 442] on div at bounding box center [217, 422] width 214 height 41
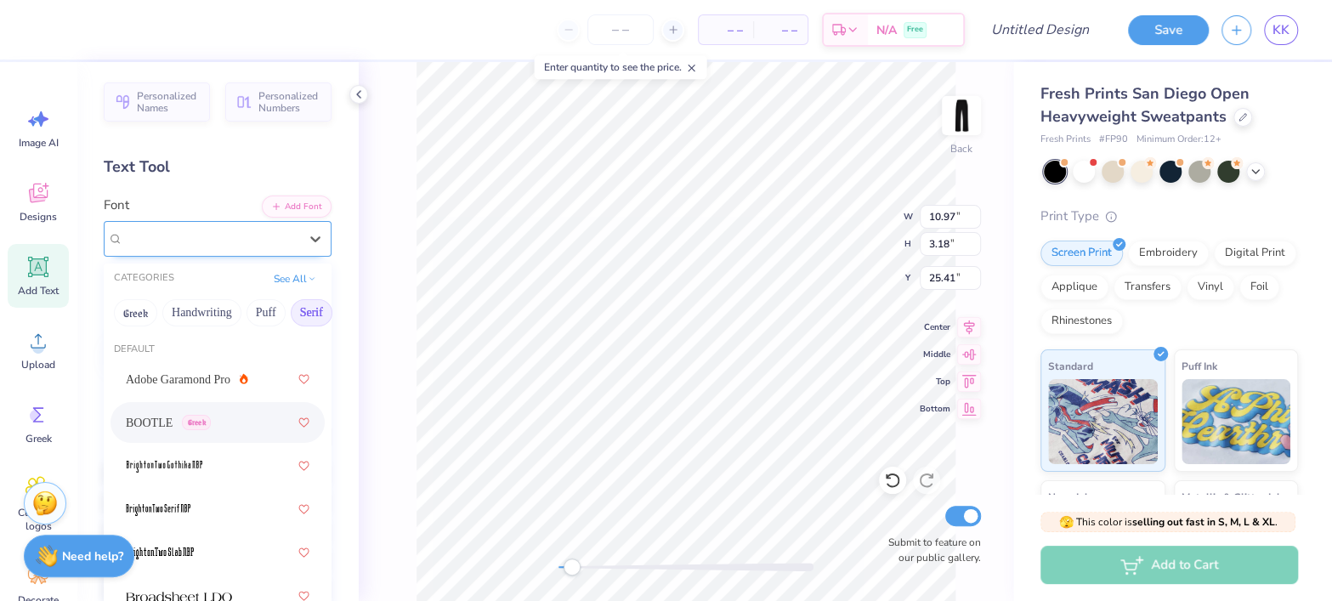
click at [212, 237] on div "BOOTLE Greek" at bounding box center [211, 238] width 178 height 26
click at [212, 468] on div at bounding box center [218, 465] width 184 height 31
click at [274, 235] on div "BrightonTwo Gothika NBP Greek" at bounding box center [211, 238] width 178 height 26
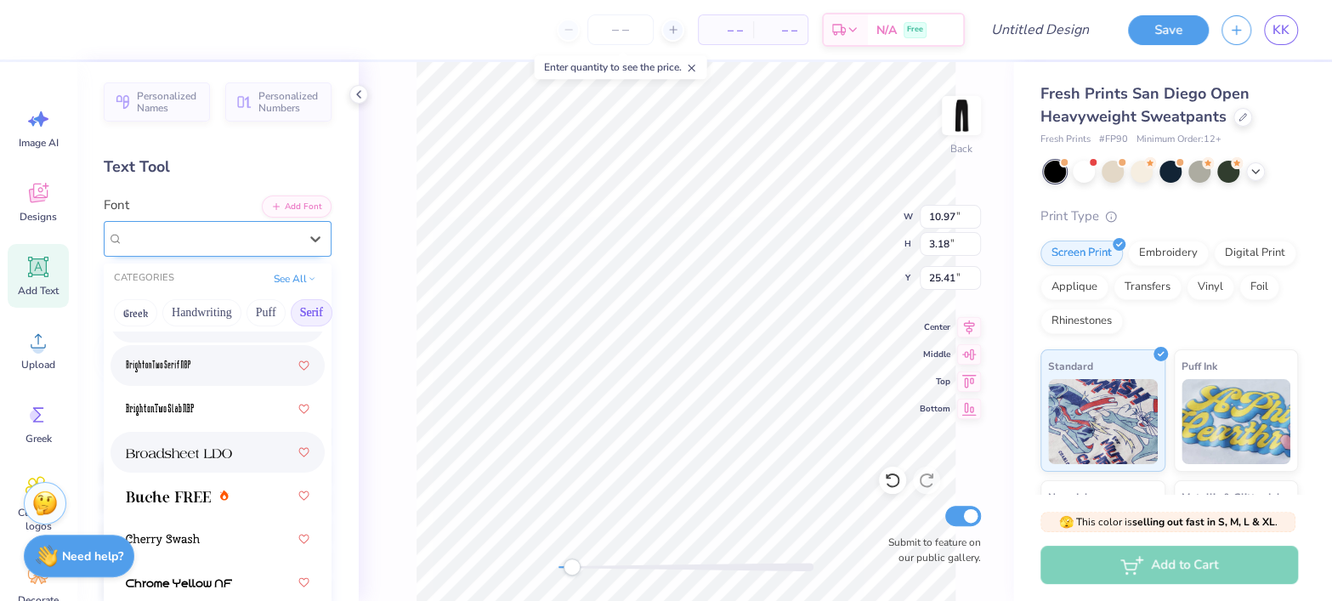
scroll to position [144, 0]
click at [212, 458] on span at bounding box center [179, 452] width 106 height 18
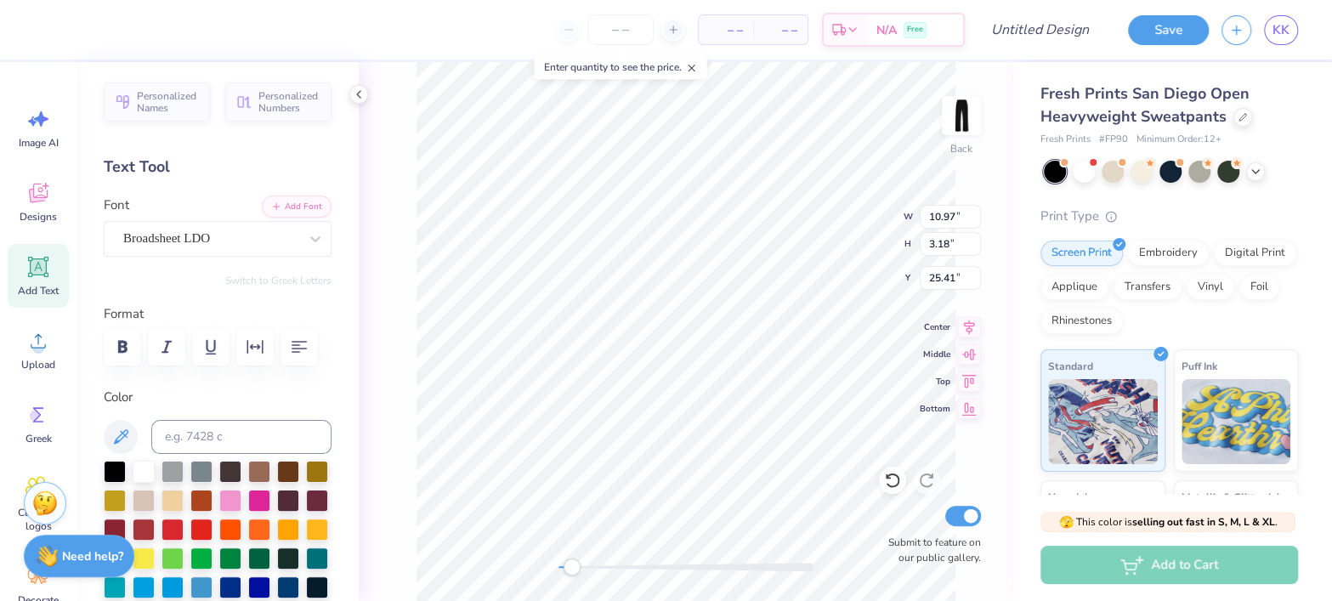
scroll to position [17, 6]
click at [354, 240] on div "– – Per Item – – Total Est. Delivery N/A Free Design Title Save KK Image AI Des…" at bounding box center [666, 300] width 1332 height 601
type textarea "KAPPA KAPPA GAMMA"
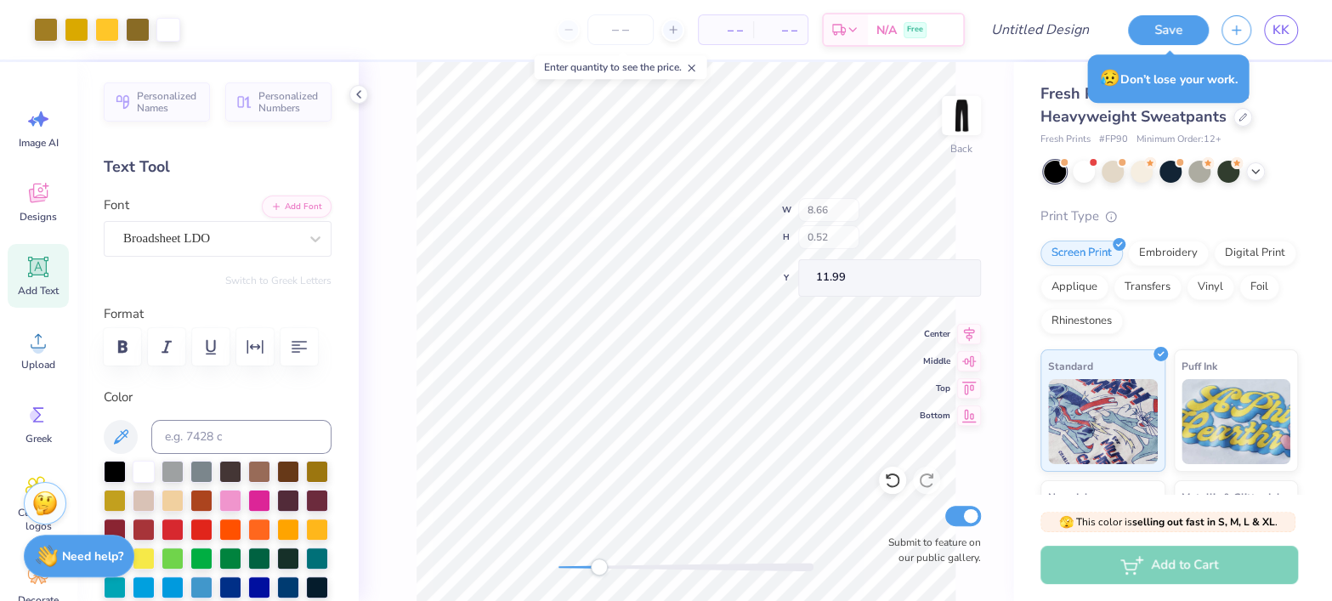
type input "8.66"
type input "0.52"
type input "11.99"
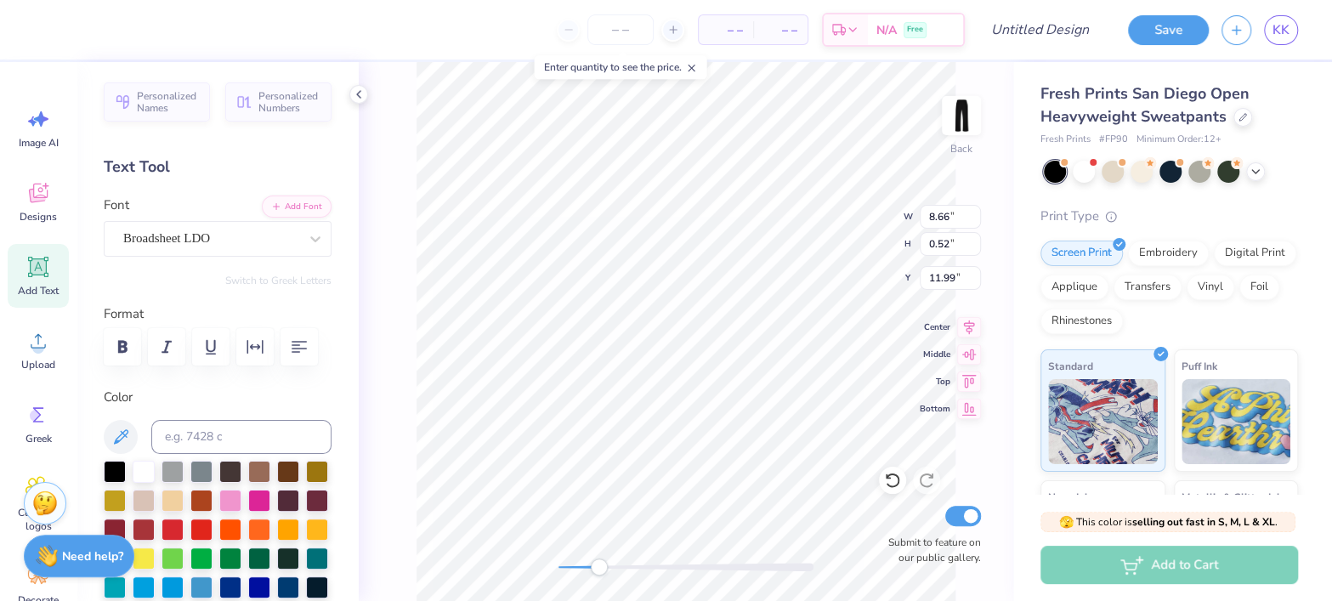
scroll to position [17, 3]
type textarea "KAPPA KAPPA GAMMA"
click at [289, 357] on icon "button" at bounding box center [299, 347] width 20 height 20
click at [291, 353] on icon "button" at bounding box center [299, 347] width 16 height 12
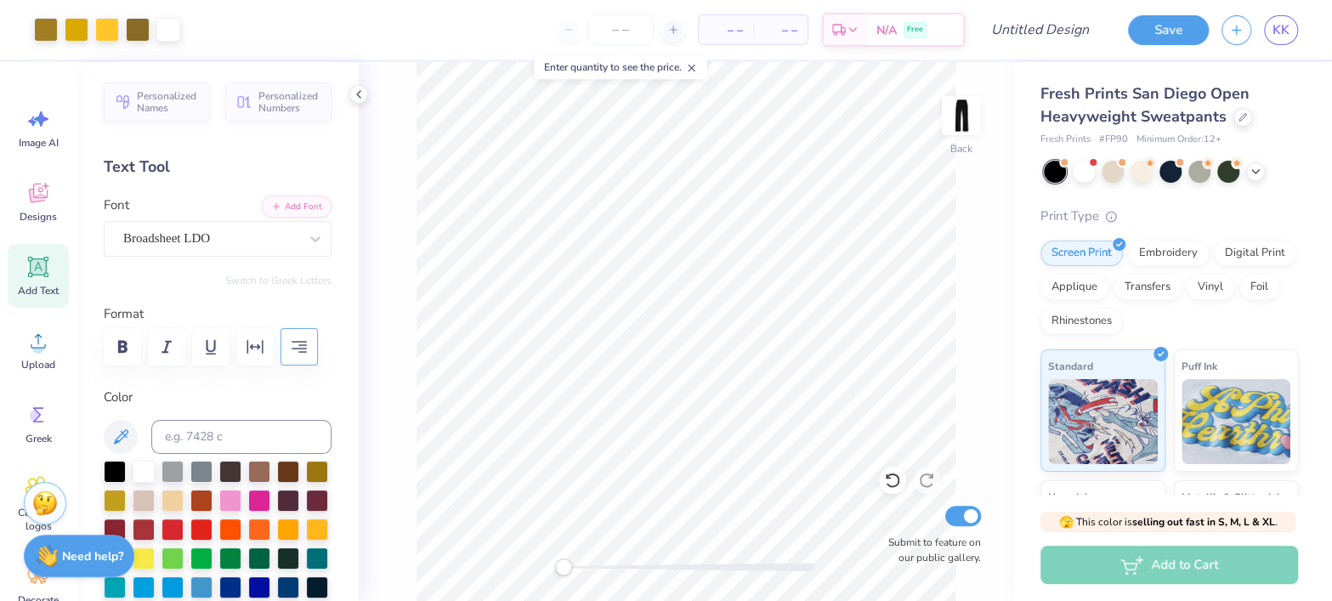
click at [778, 570] on div "Back Submit to feature on our public gallery." at bounding box center [686, 331] width 654 height 539
click at [768, 559] on div "Back Submit to feature on our public gallery." at bounding box center [686, 331] width 654 height 539
type input "42.66"
click at [628, 600] on html "Art colors – – Per Item – – Total Est. Delivery N/A Free Design Title Save KK I…" at bounding box center [666, 300] width 1332 height 601
click at [1019, 26] on input "Design Title" at bounding box center [1060, 30] width 83 height 34
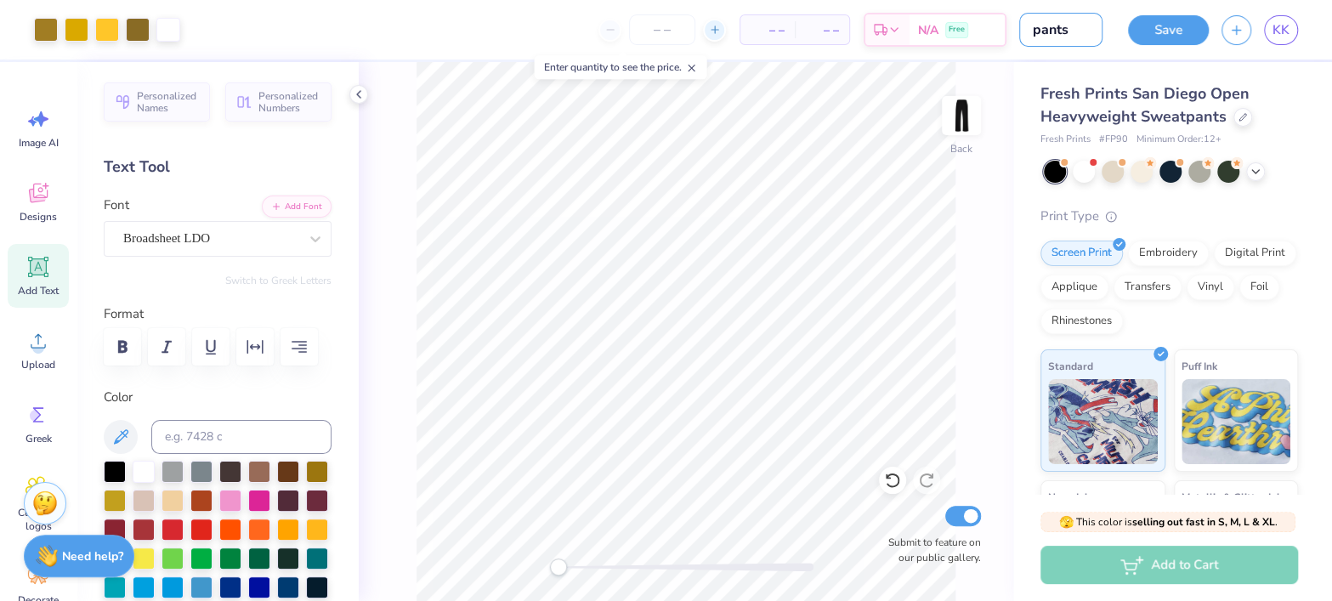
type input "pants"
click at [722, 27] on div at bounding box center [714, 30] width 23 height 23
type input "12"
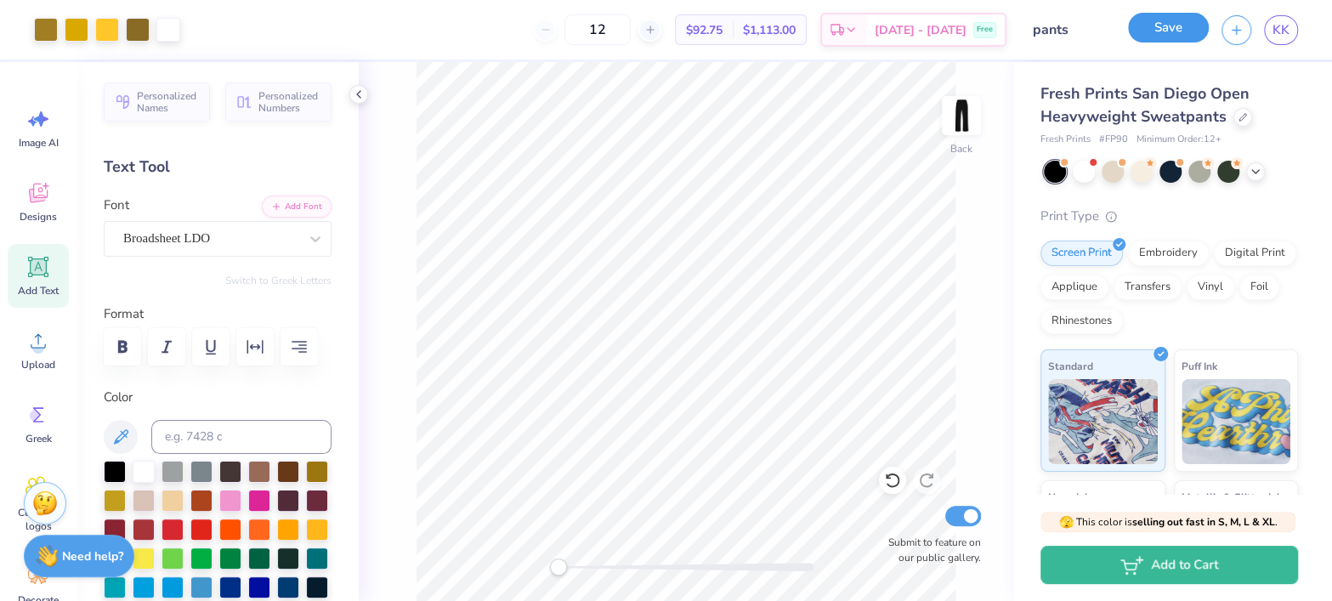
click at [1173, 25] on button "Save" at bounding box center [1168, 28] width 81 height 30
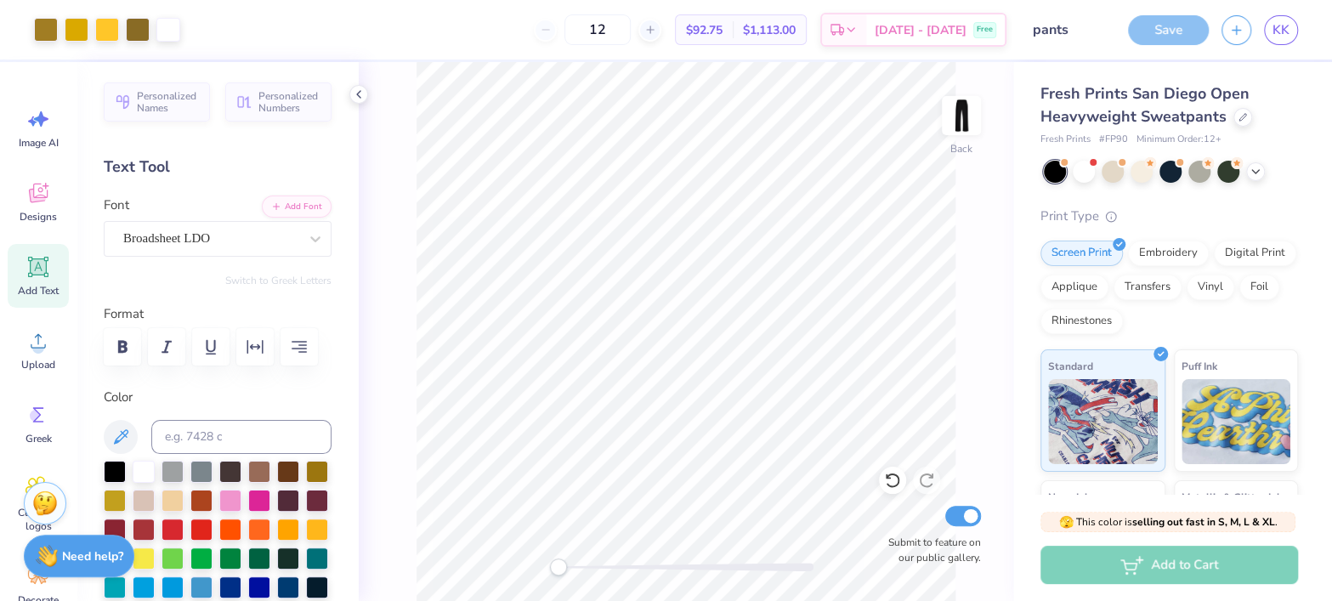
click at [663, 600] on html "Art colors 12 $92.75 Per Item $1,113.00 Total Est. Delivery [DATE] - [DATE] Fre…" at bounding box center [666, 300] width 1332 height 601
click at [25, 351] on icon at bounding box center [37, 340] width 25 height 25
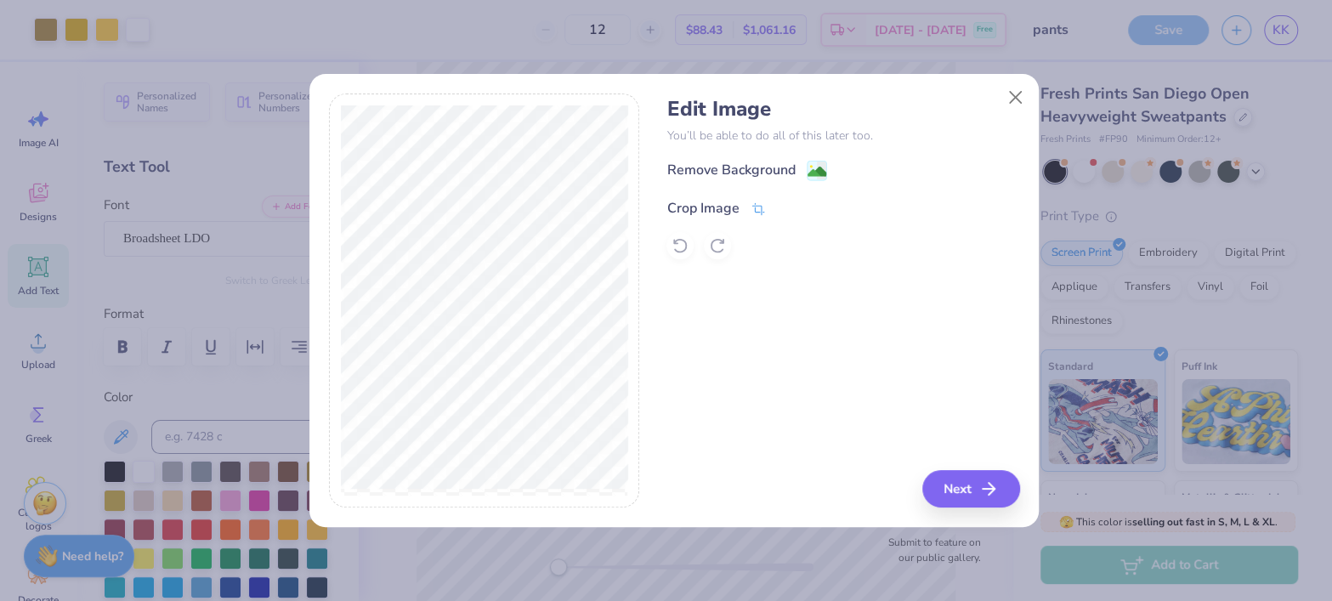
click at [699, 206] on div "Crop Image" at bounding box center [702, 208] width 72 height 20
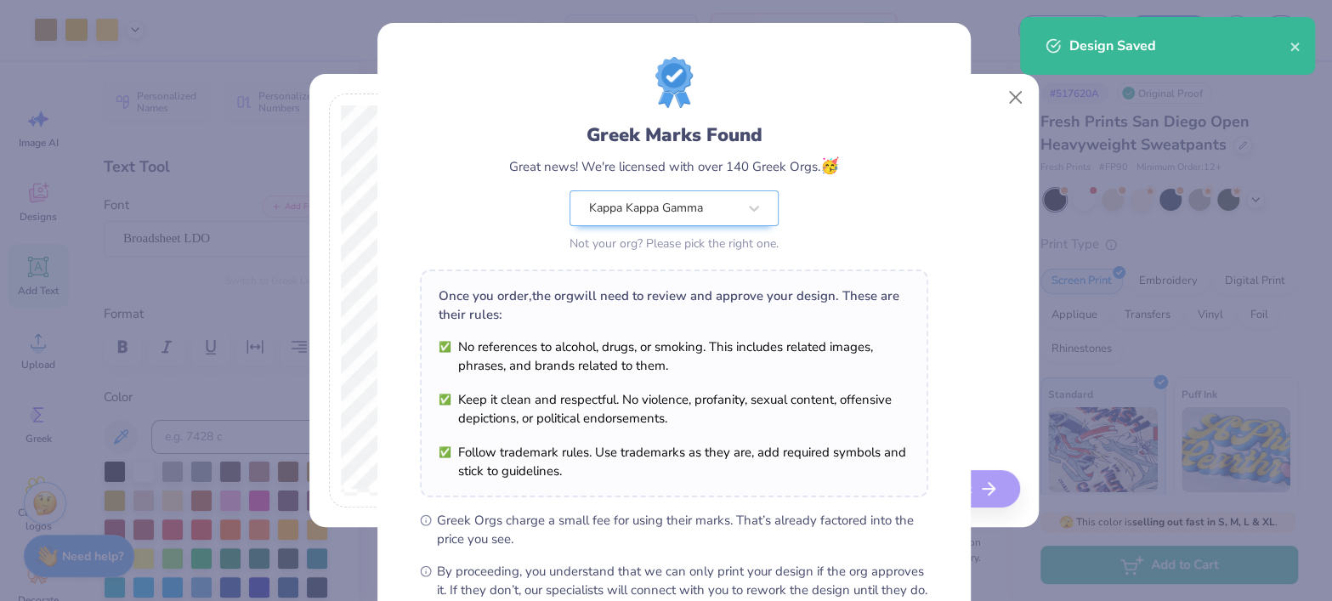
click at [405, 303] on body "Art colors 12 $88.43 Per Item $1,061.16 Total Est. Delivery Sep 22 - 25 Free De…" at bounding box center [666, 300] width 1332 height 601
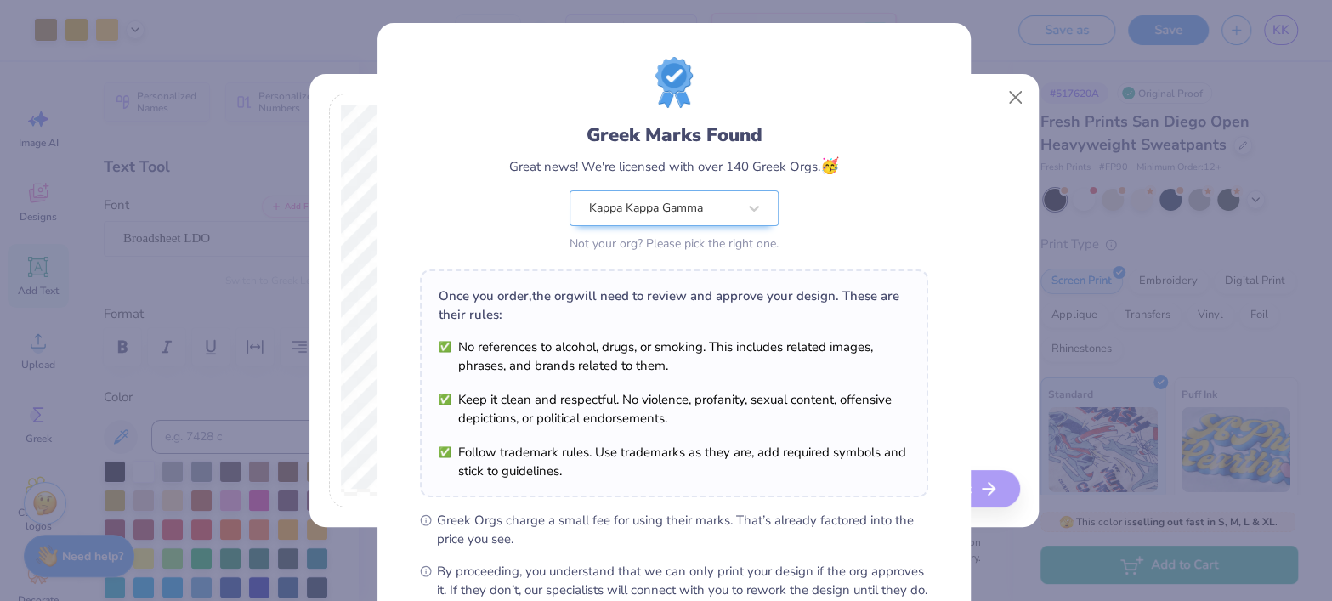
scroll to position [192, 0]
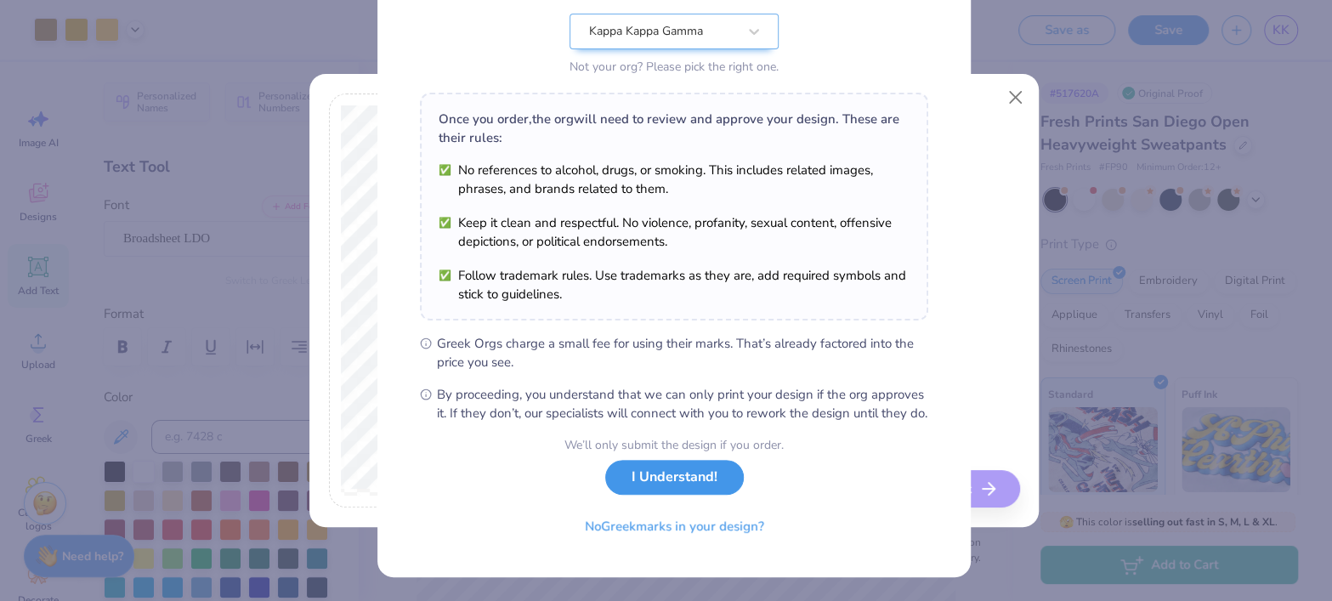
click at [659, 474] on button "I Understand!" at bounding box center [674, 477] width 139 height 35
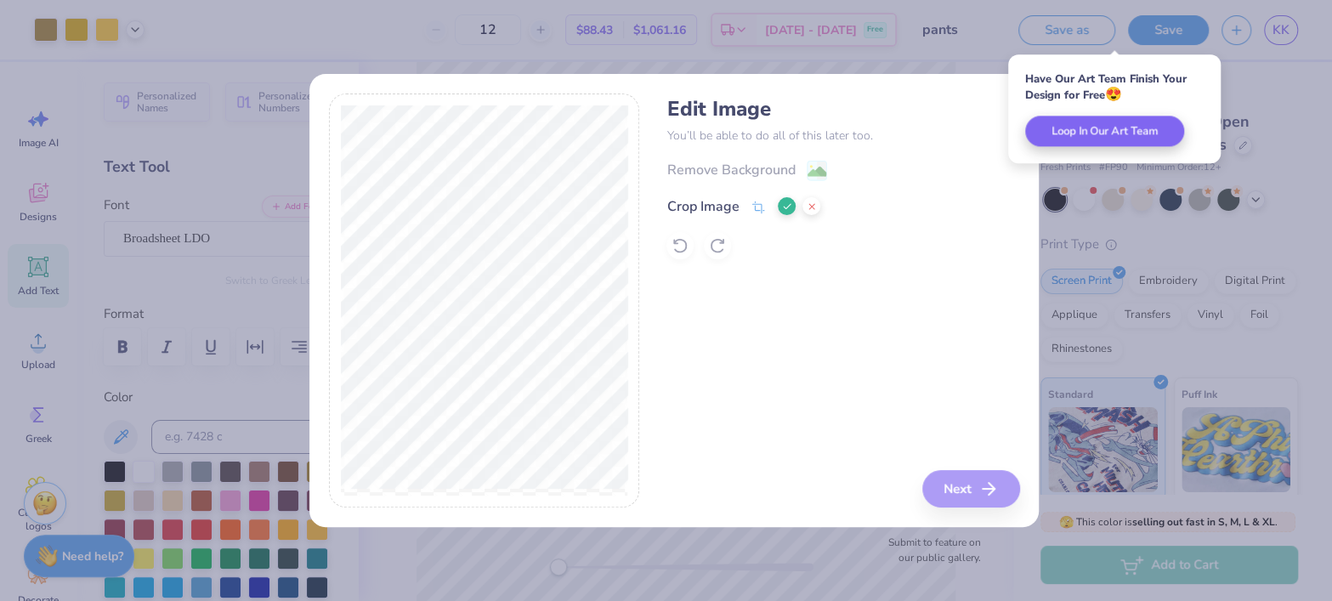
scroll to position [0, 0]
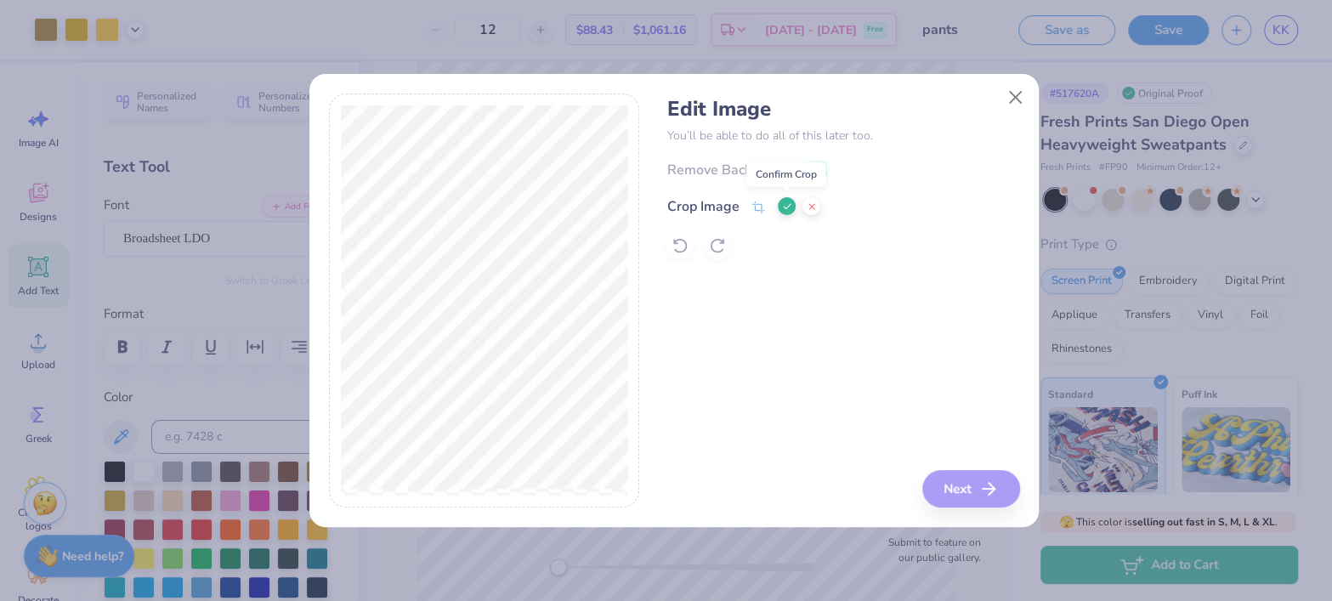
click at [789, 207] on icon at bounding box center [787, 206] width 10 height 10
click at [778, 170] on div "Remove Background" at bounding box center [730, 171] width 128 height 20
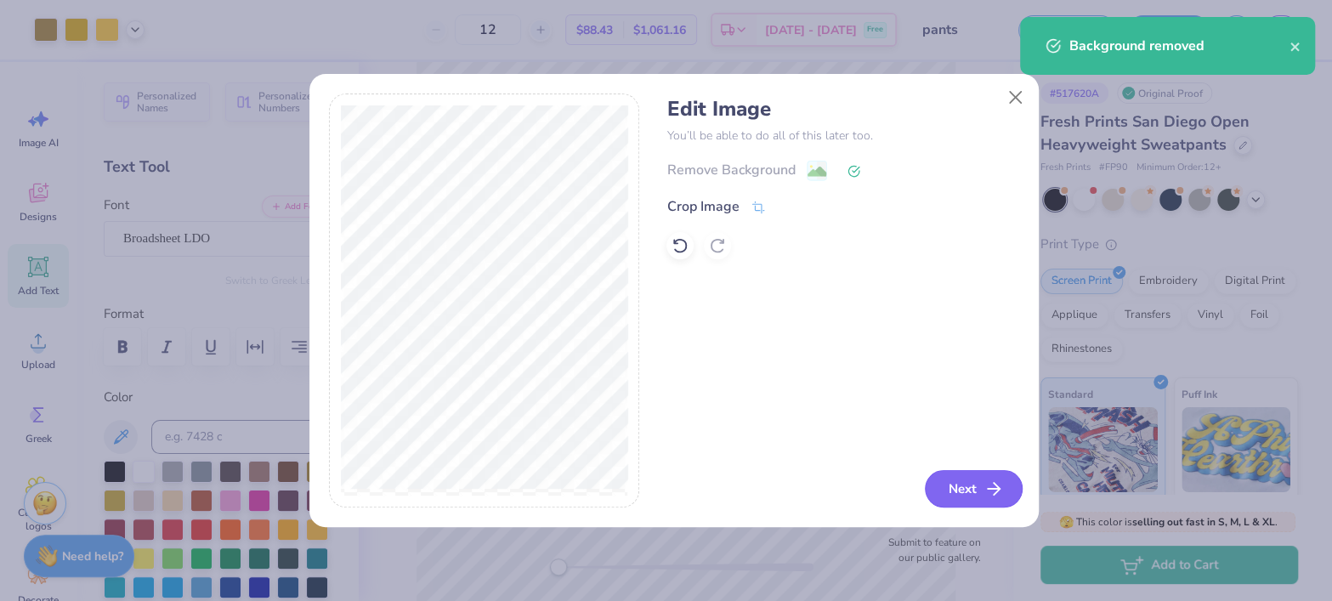
click at [999, 476] on button "Next" at bounding box center [974, 488] width 98 height 37
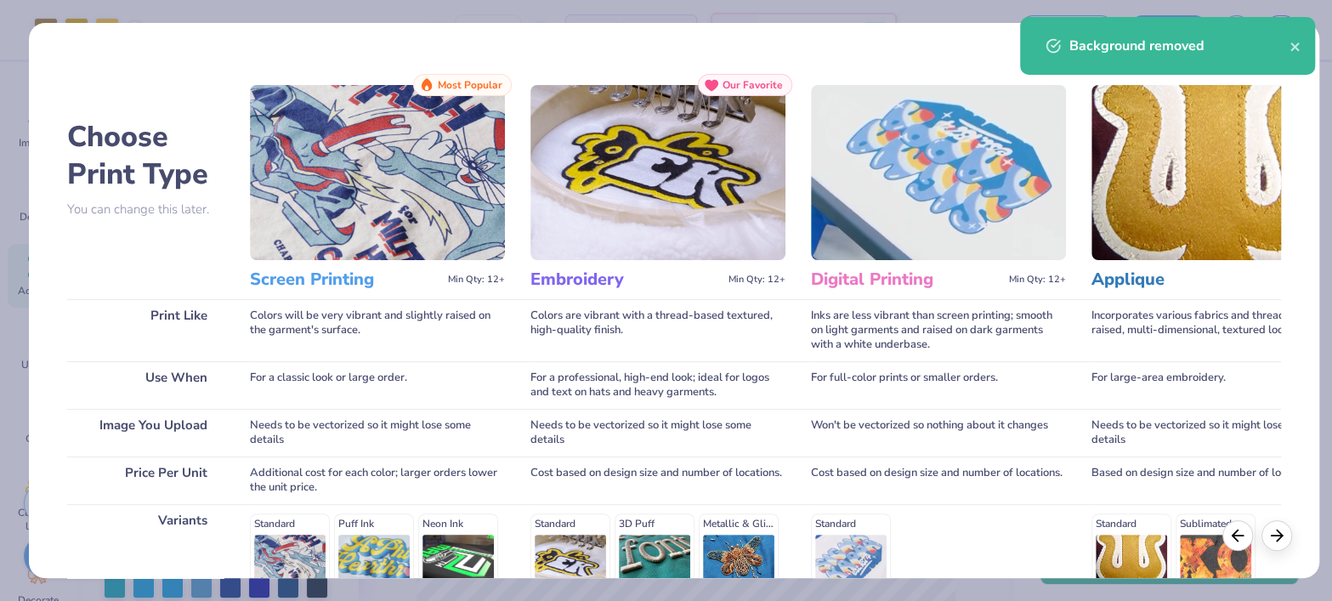
scroll to position [245, 0]
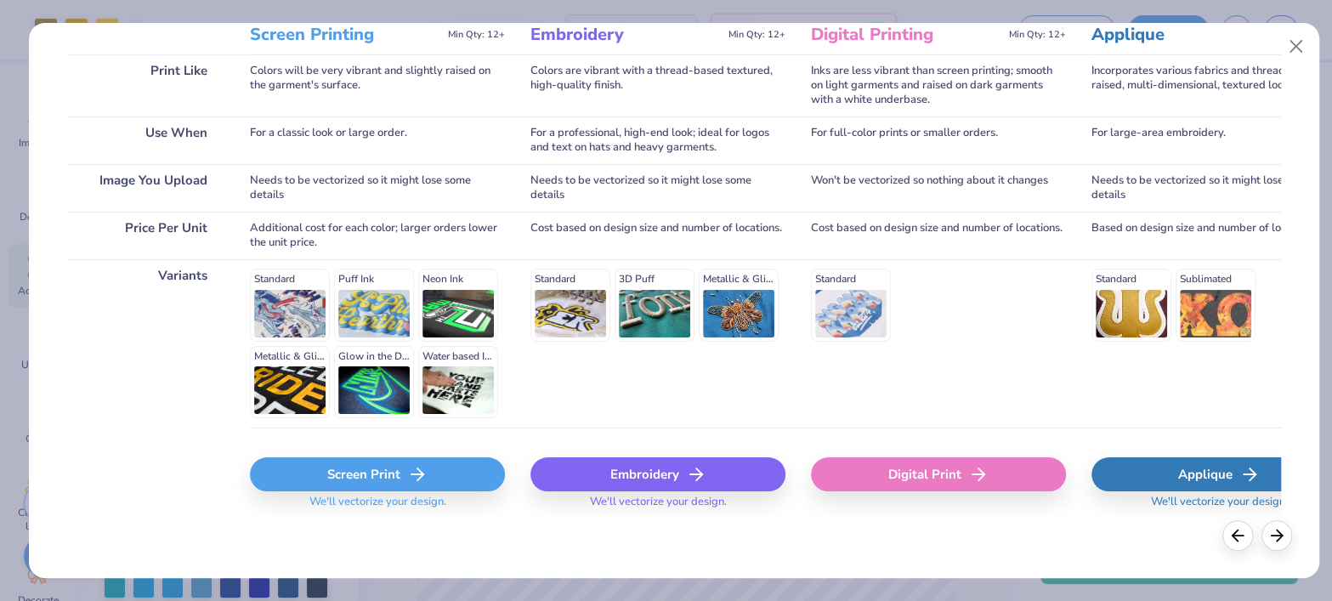
click at [365, 480] on div "Screen Print" at bounding box center [377, 474] width 255 height 34
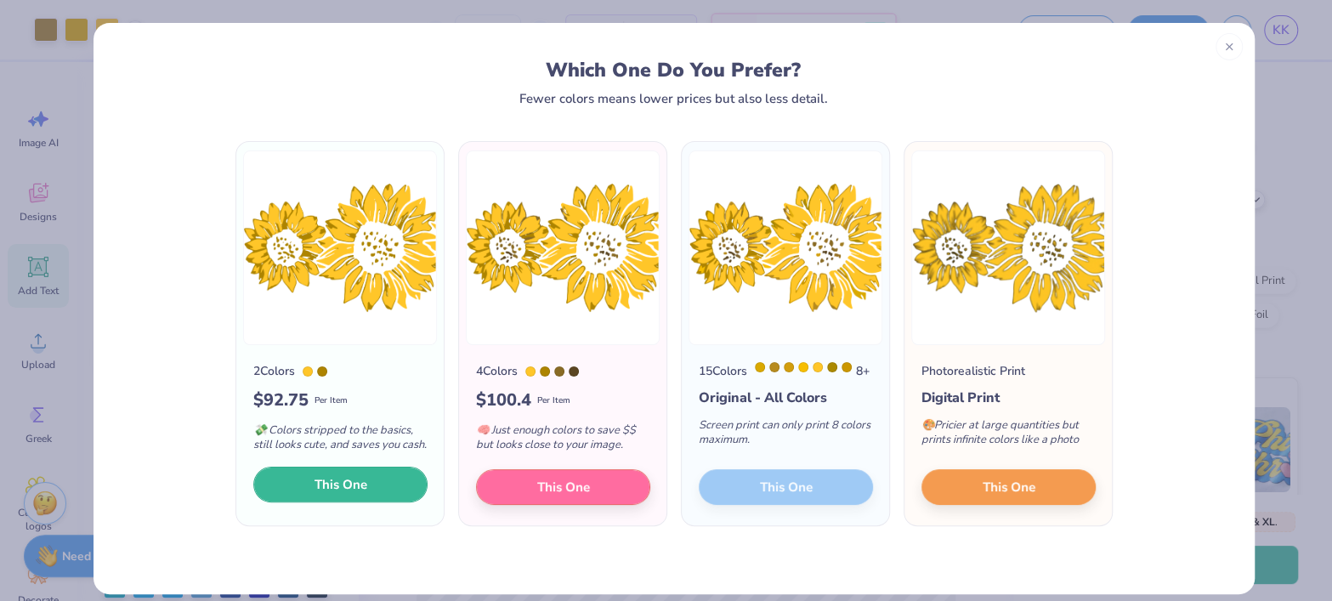
click at [352, 495] on span "This One" at bounding box center [340, 485] width 53 height 20
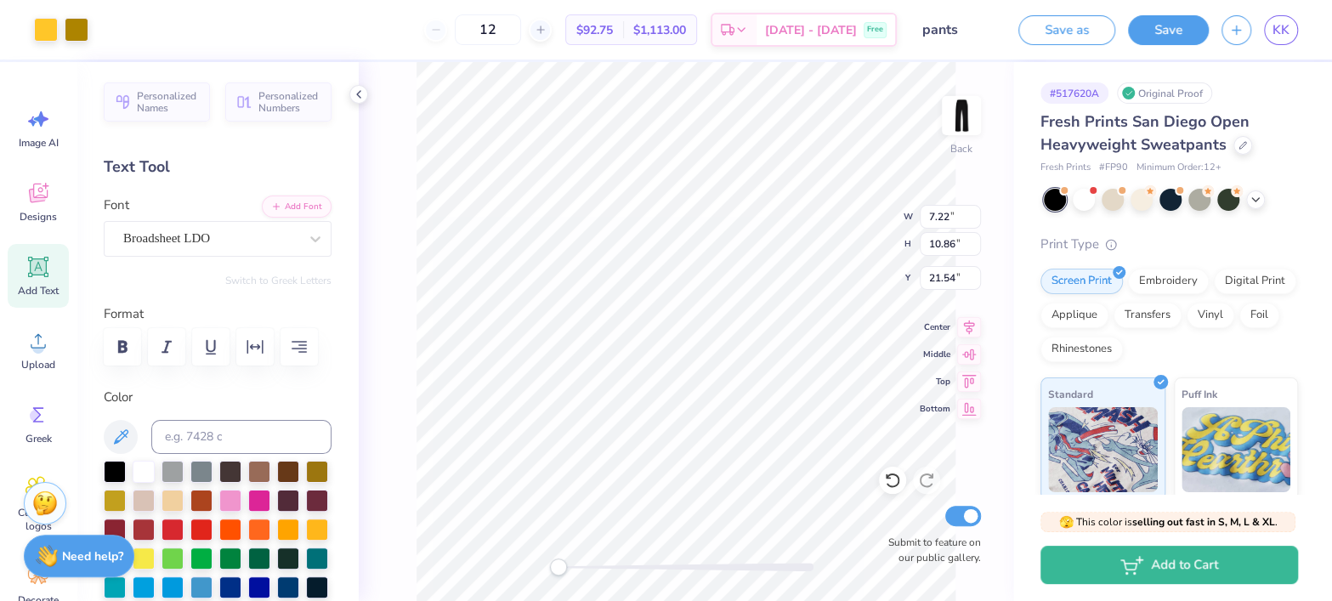
type input "7.22"
type input "10.86"
type input "21.54"
type input "37.14"
type input "2.00"
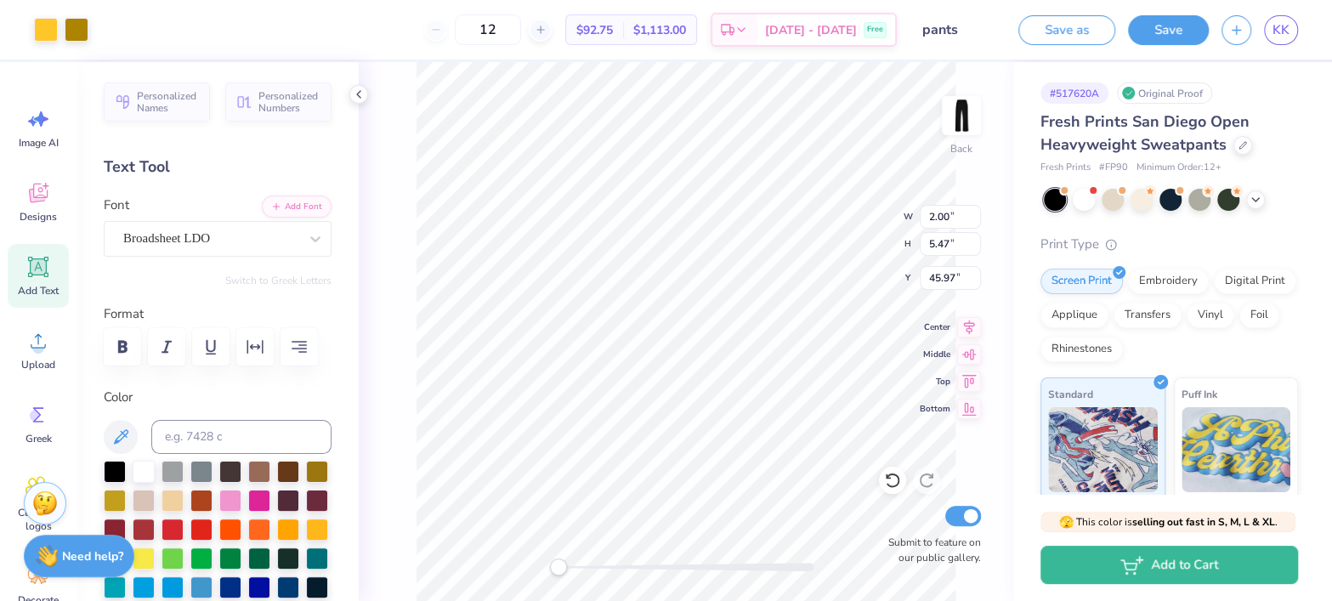
type input "5.47"
type input "45.97"
type input "3.42"
type input "8.35"
type input "43.68"
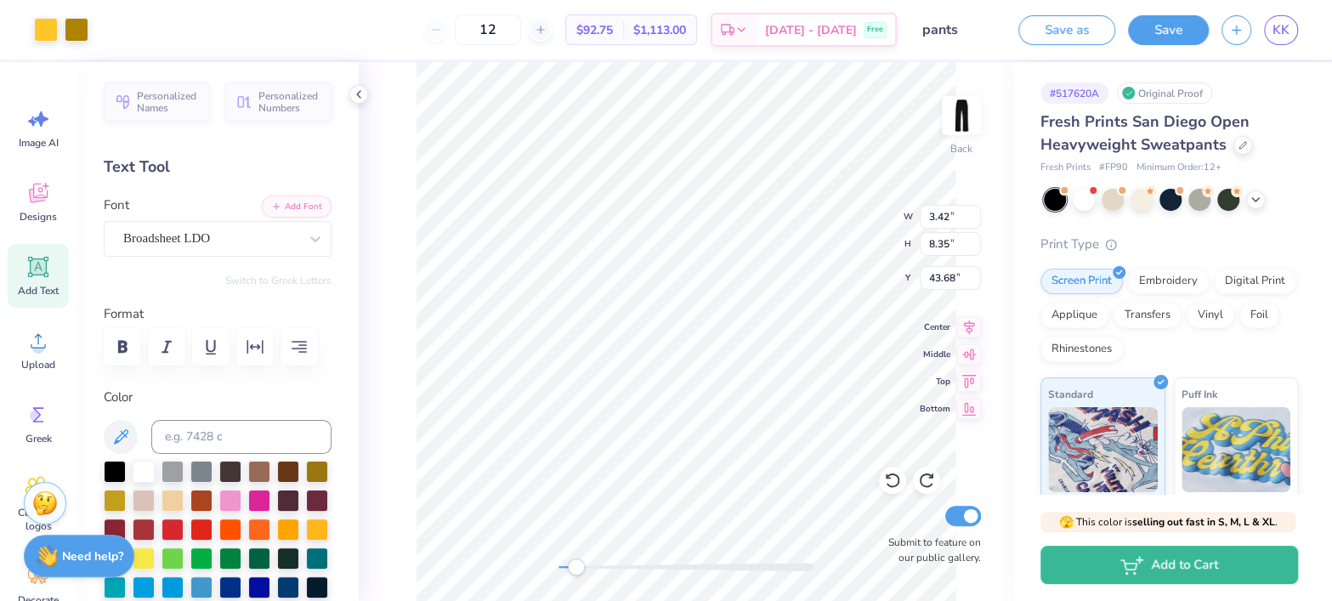
type input "3.81"
type input "8.18"
type input "44.61"
type input "44.51"
type input "4.89"
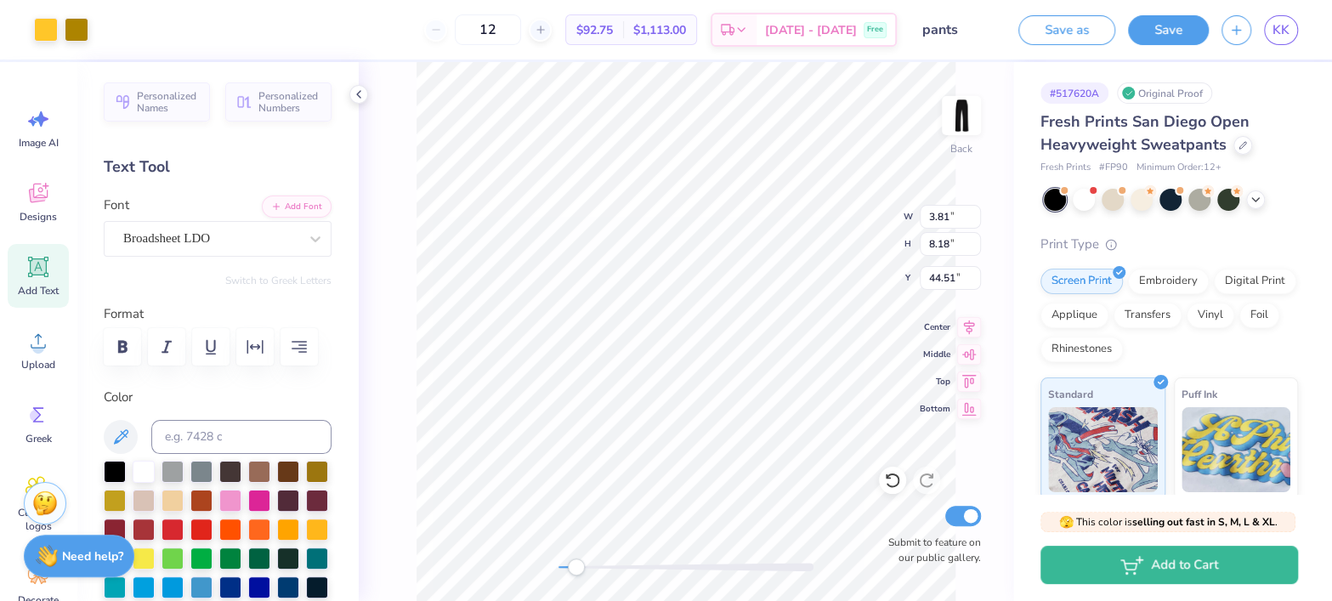
type input "10.12"
type input "42.99"
type input "1.23"
type input "0.66"
type input "47.39"
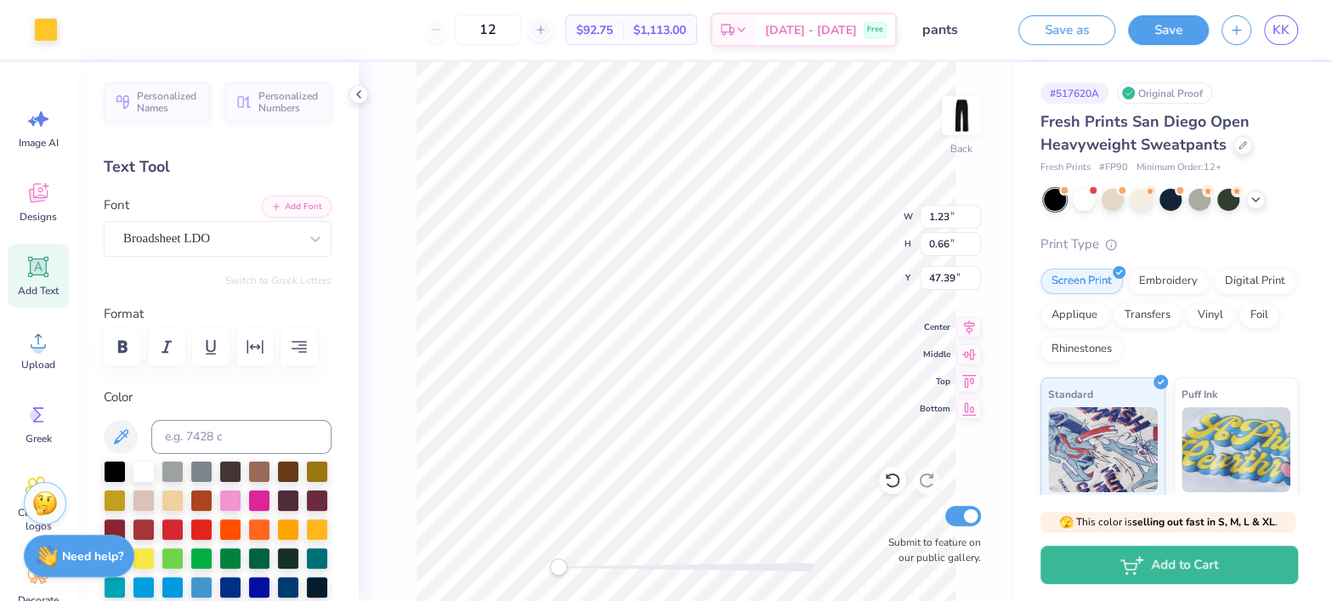
type input "0.75"
type input "1.27"
type input "45.85"
type input "1.24"
type input "0.73"
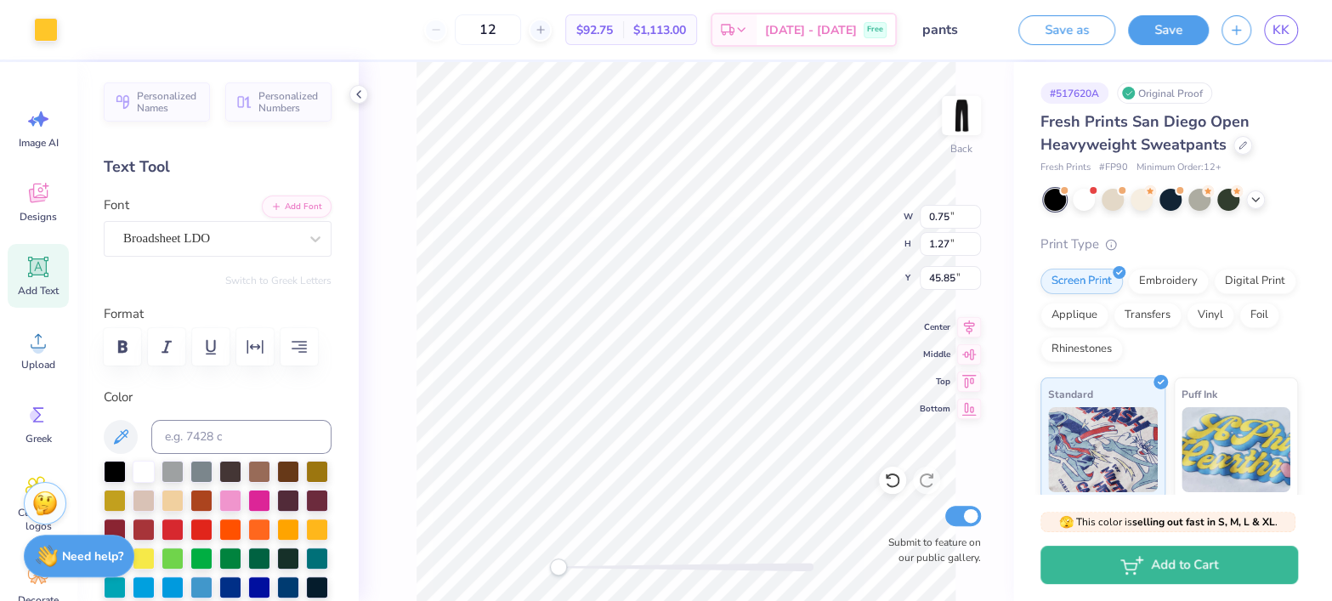
type input "47.43"
type input "0.75"
type input "1.27"
type input "45.85"
type input "4.28"
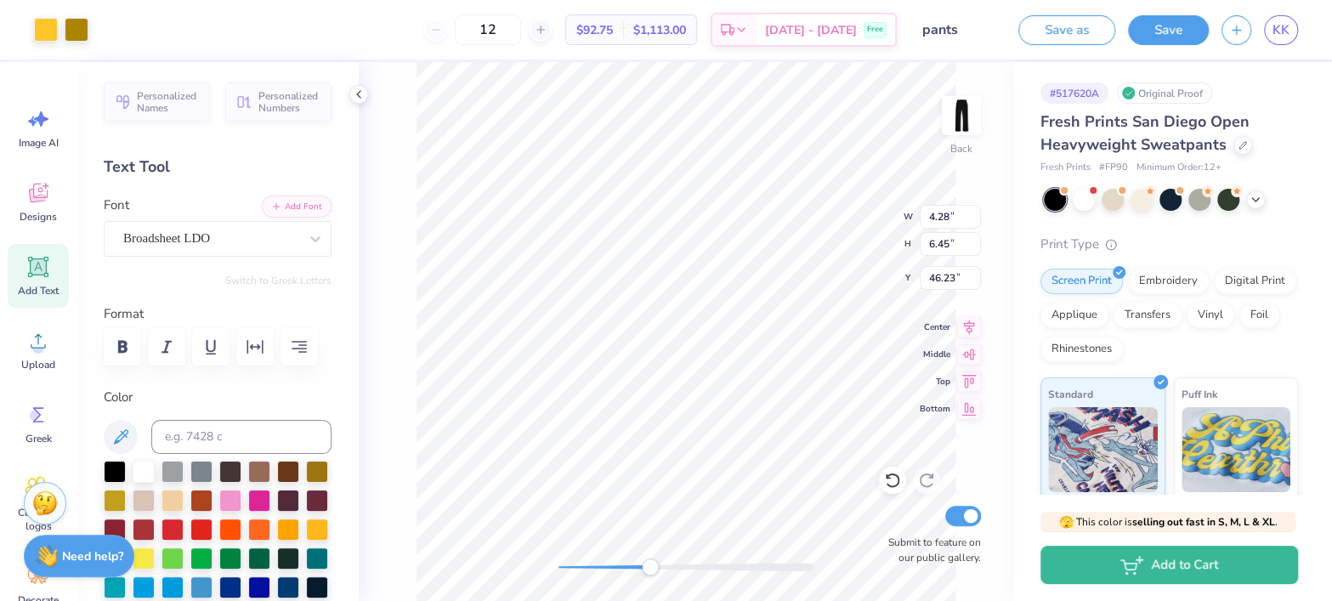
type input "6.45"
type input "46.23"
type input "4.28"
type input "6.45"
type input "46.23"
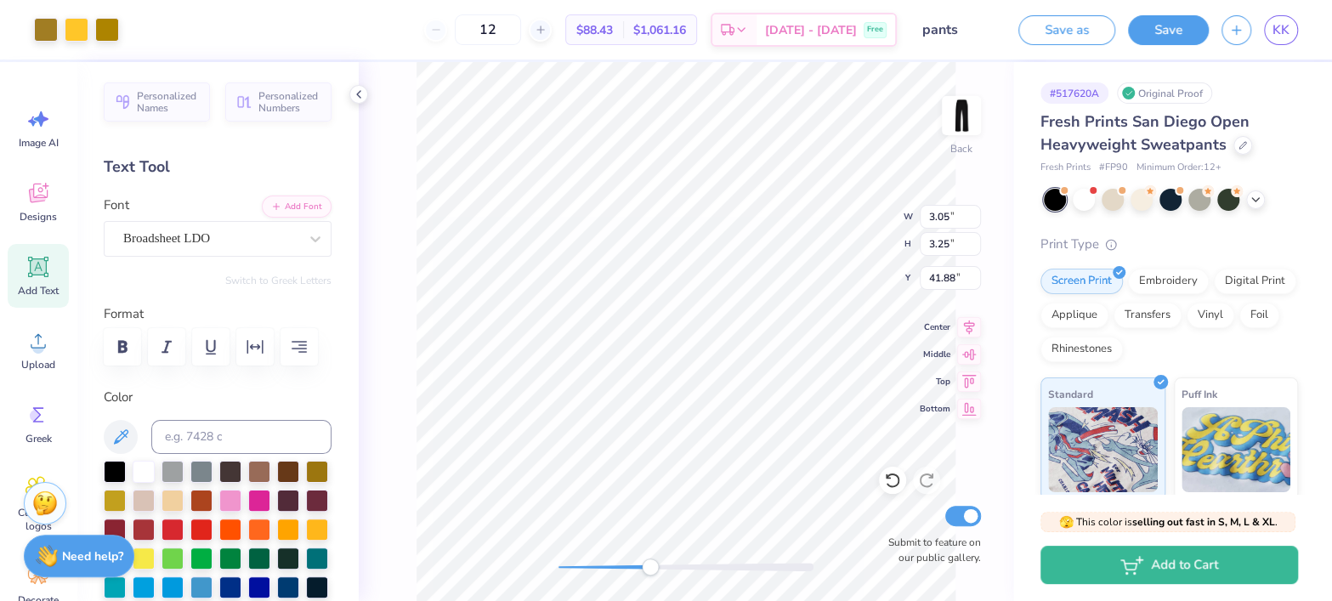
type input "41.88"
type input "4.28"
type input "6.45"
type input "46.23"
type input "39.36"
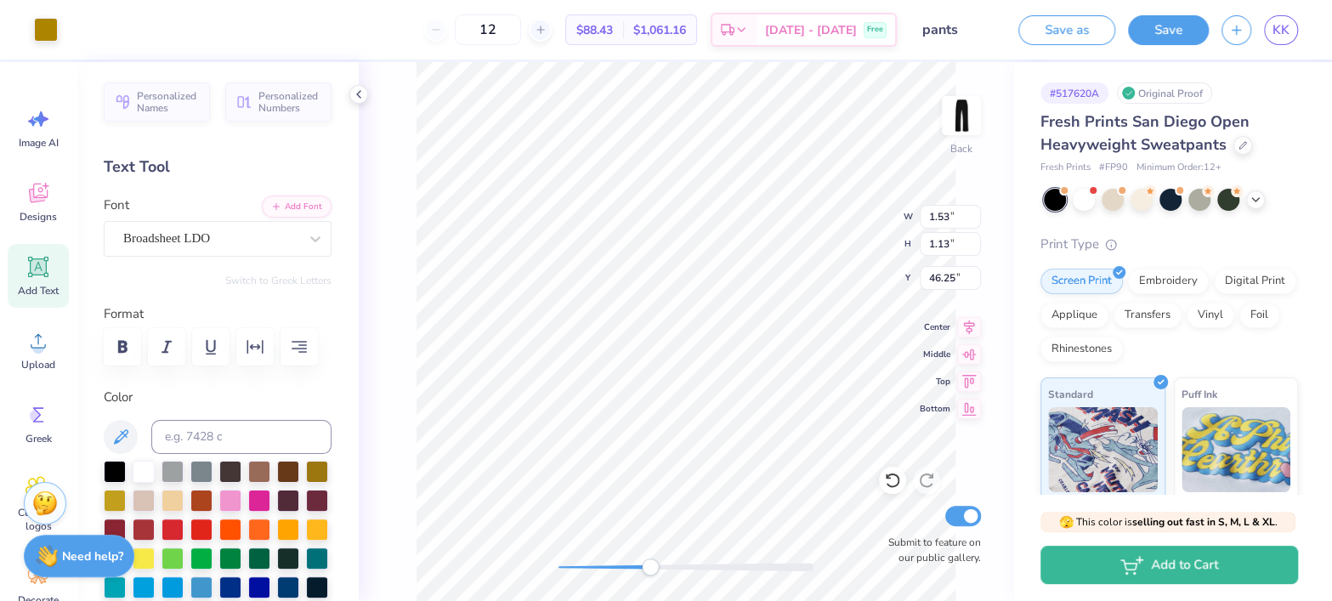
type input "1.53"
type input "1.13"
type input "46.25"
type input "43.05"
